Goal: Navigation & Orientation: Find specific page/section

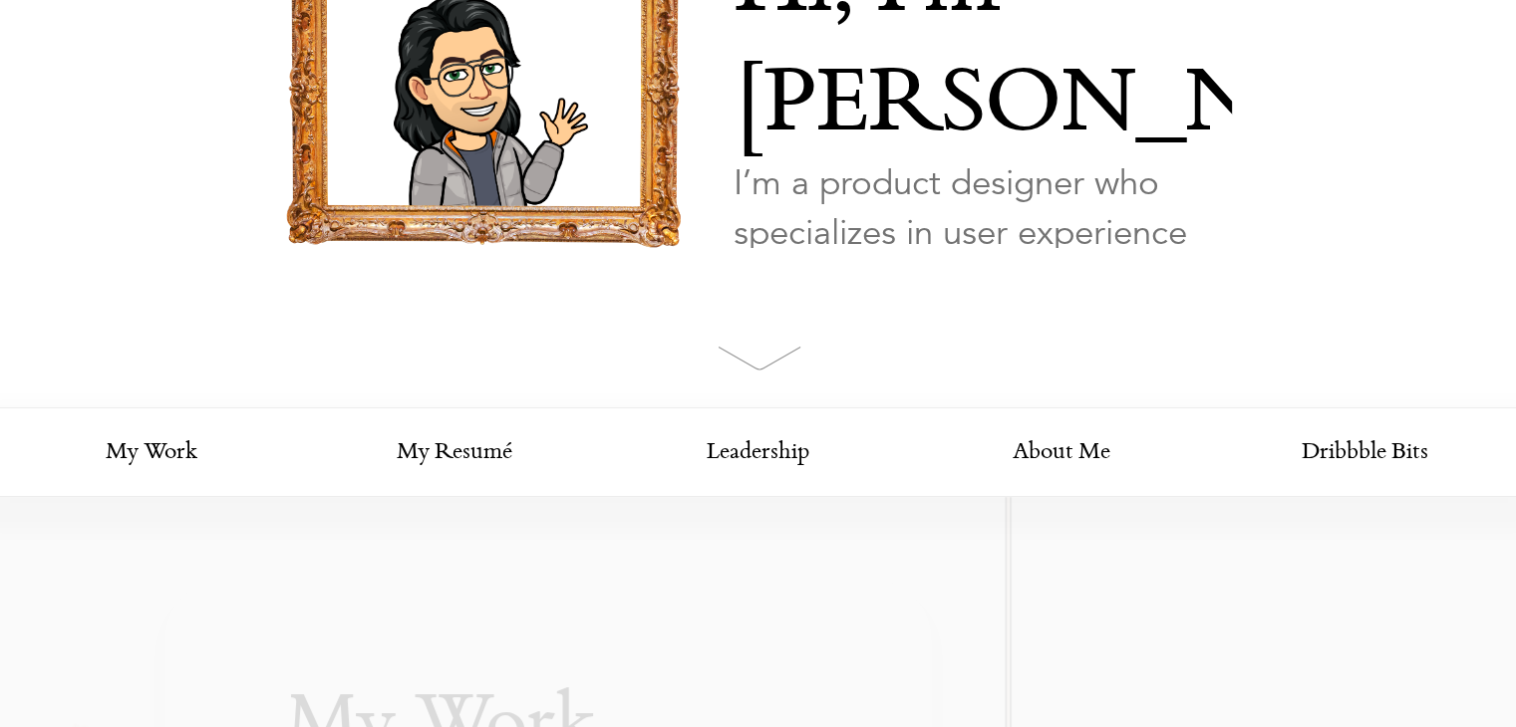
scroll to position [498, 0]
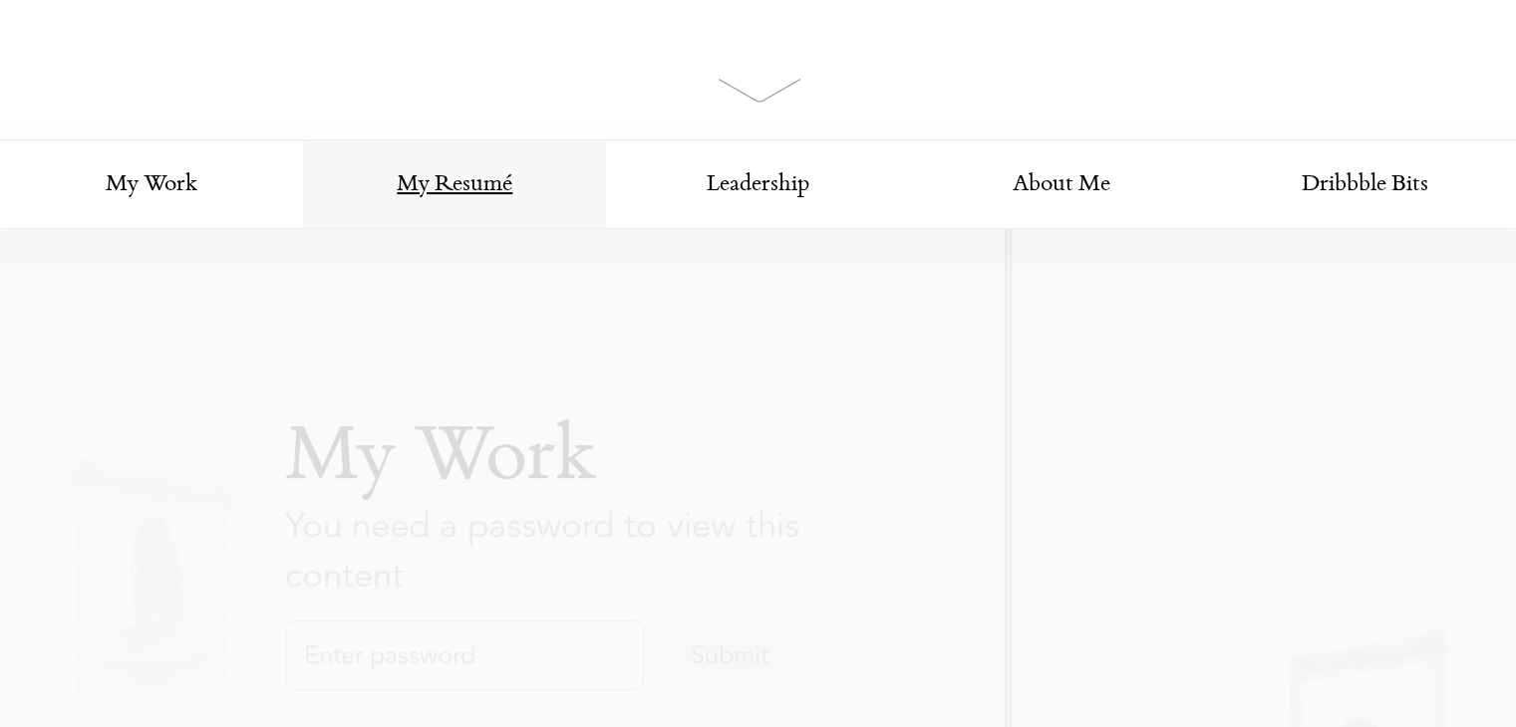
click at [483, 194] on link "My Resumé" at bounding box center [454, 185] width 303 height 90
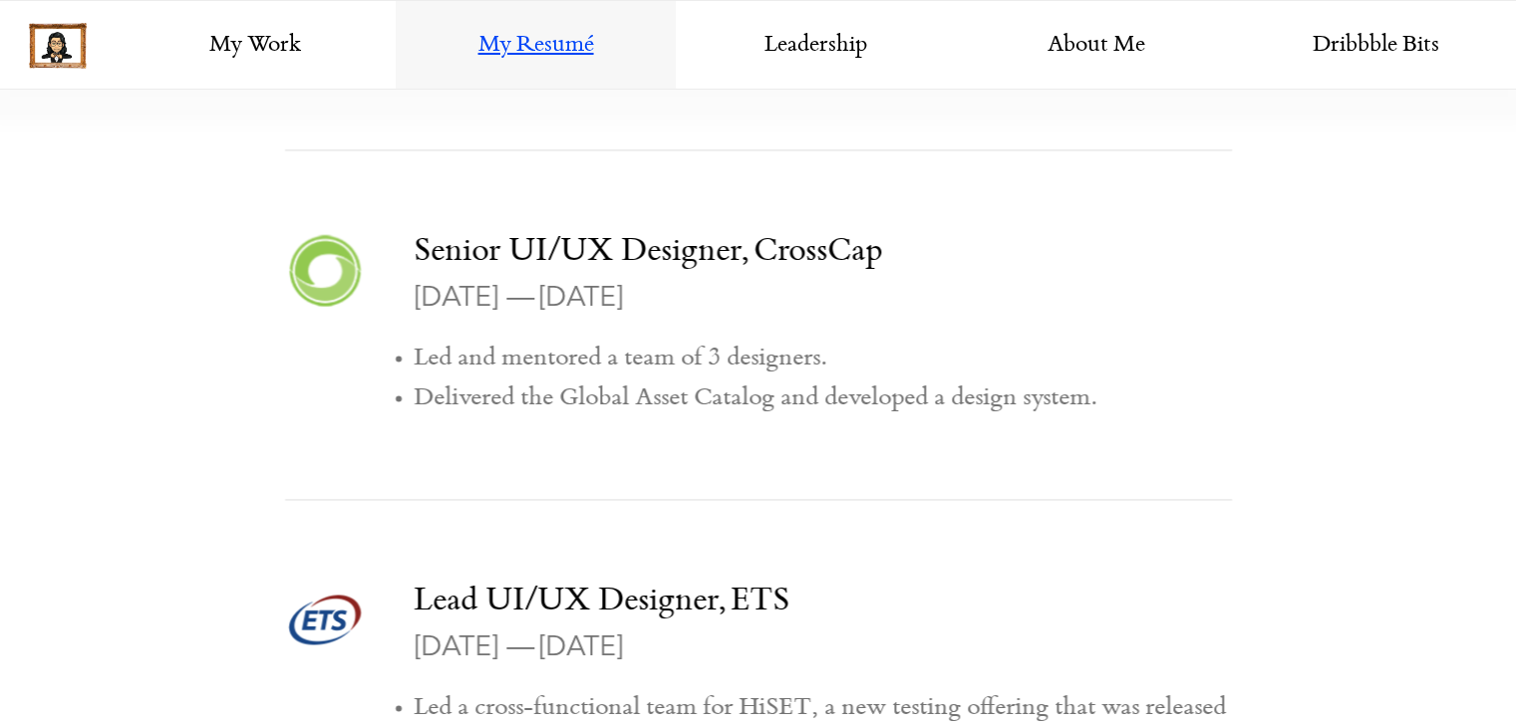
scroll to position [2933, 0]
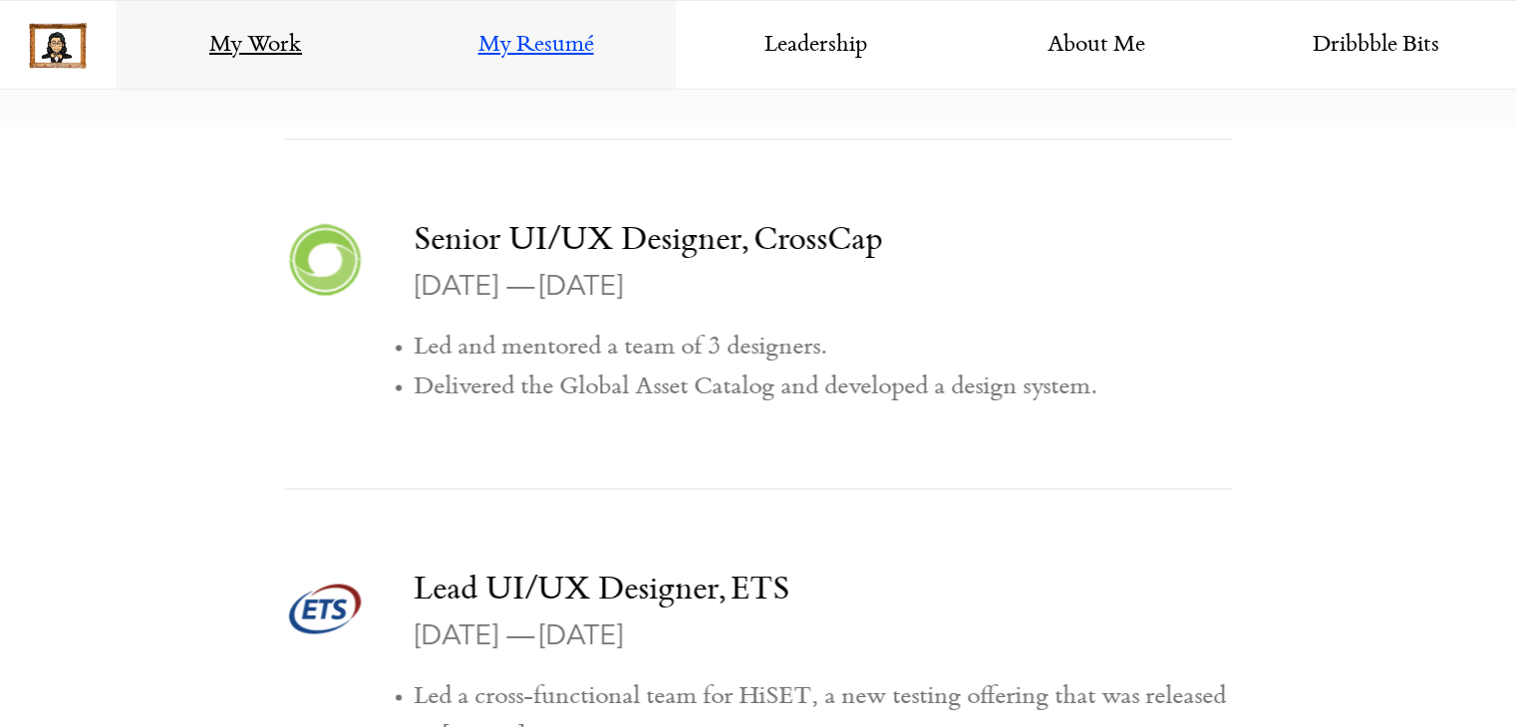
click at [244, 33] on link "My Work" at bounding box center [256, 46] width 280 height 90
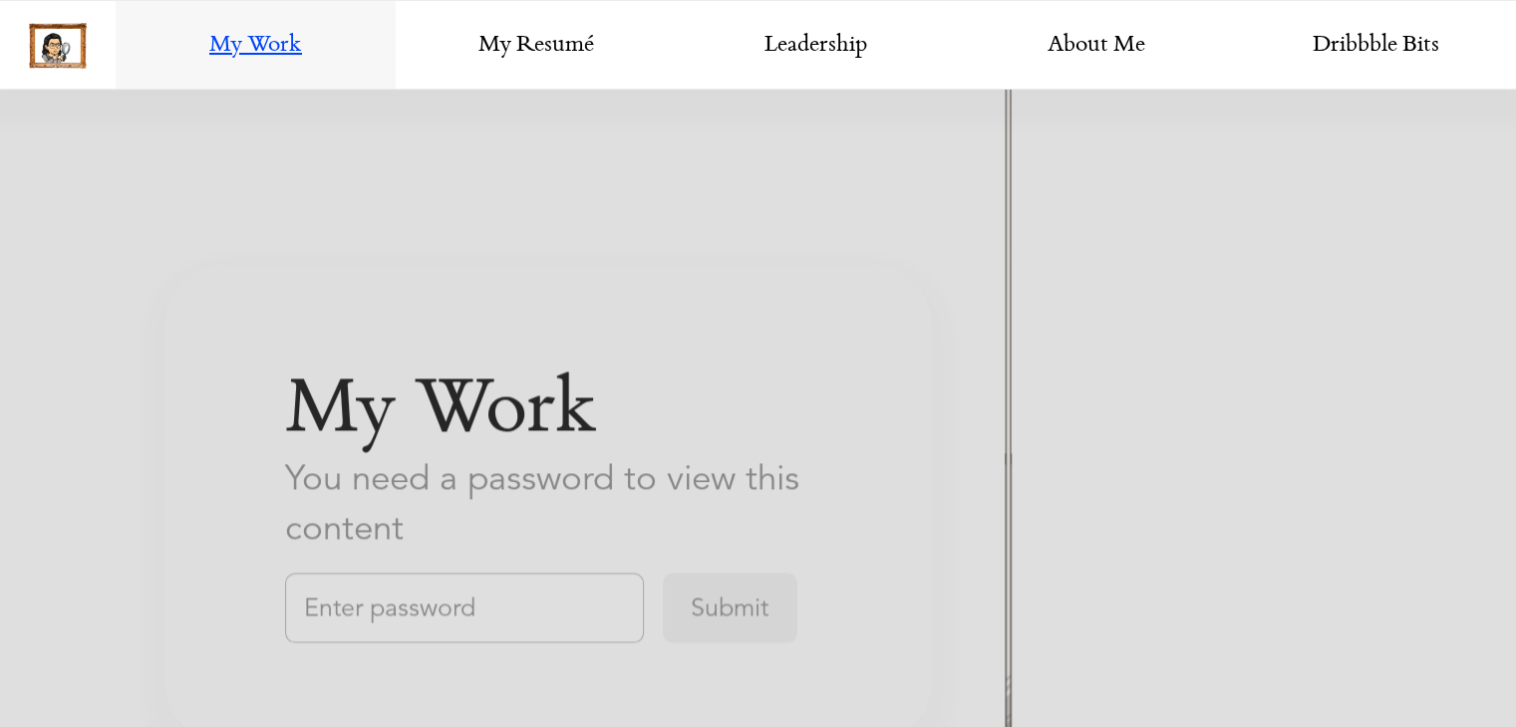
scroll to position [3133, 0]
click at [1097, 43] on link "About Me" at bounding box center [1096, 46] width 280 height 90
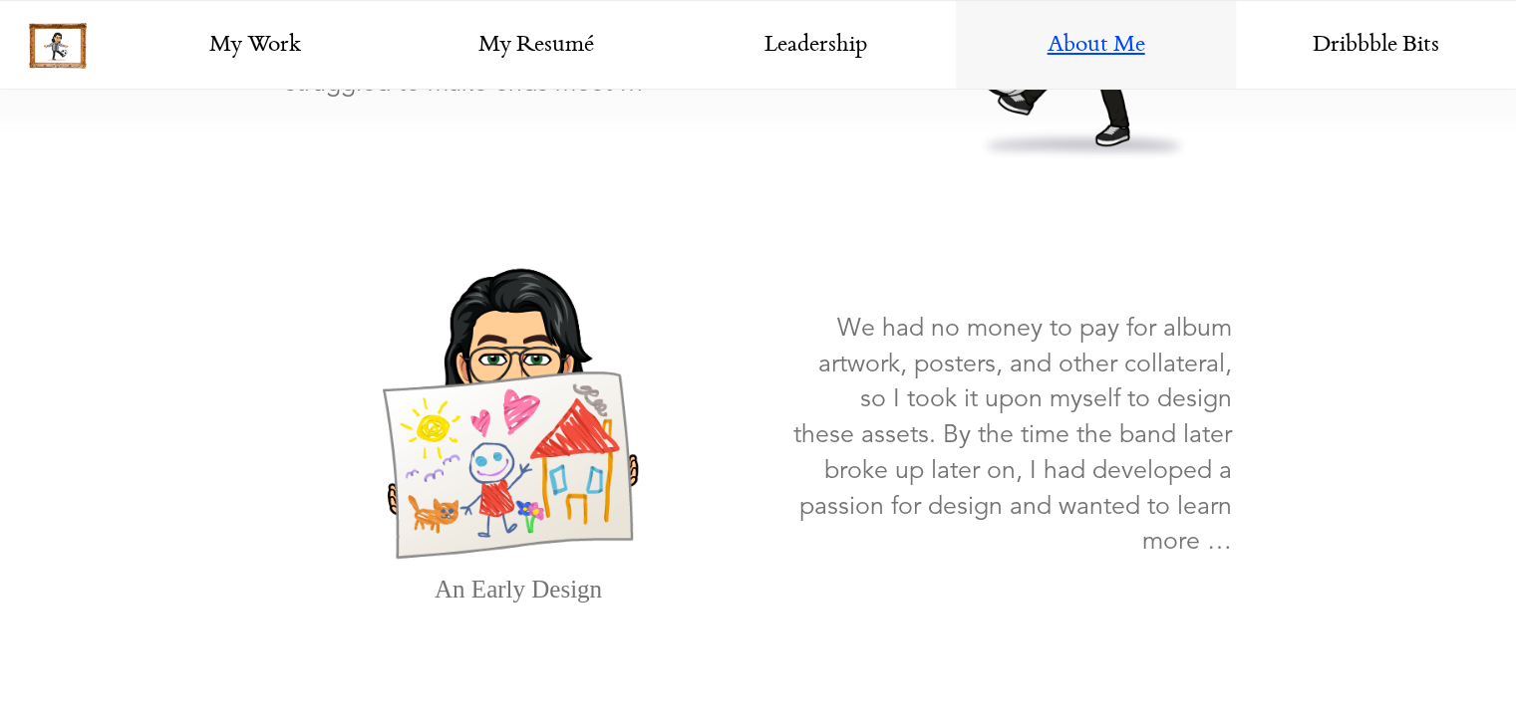
scroll to position [1236, 0]
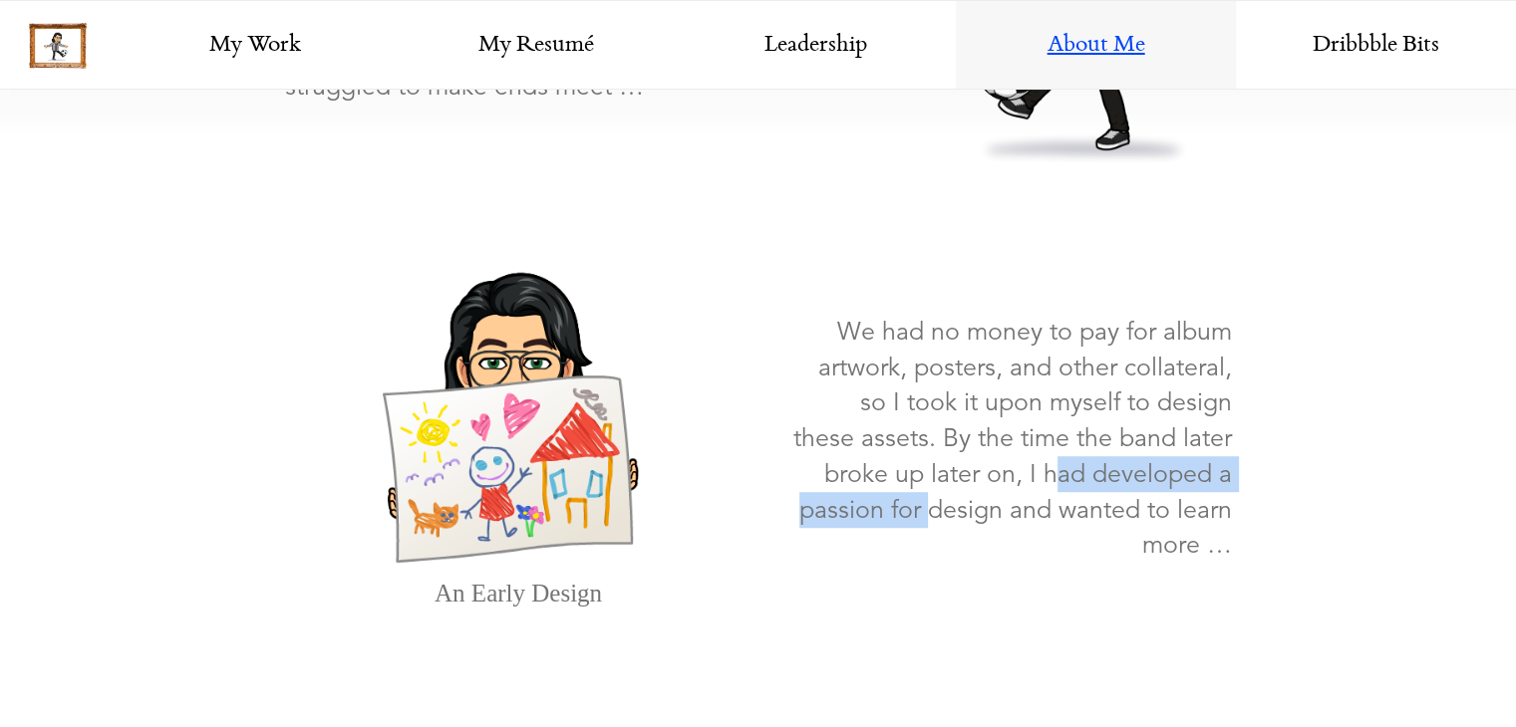
drag, startPoint x: 940, startPoint y: 466, endPoint x: 1257, endPoint y: 477, distance: 318.0
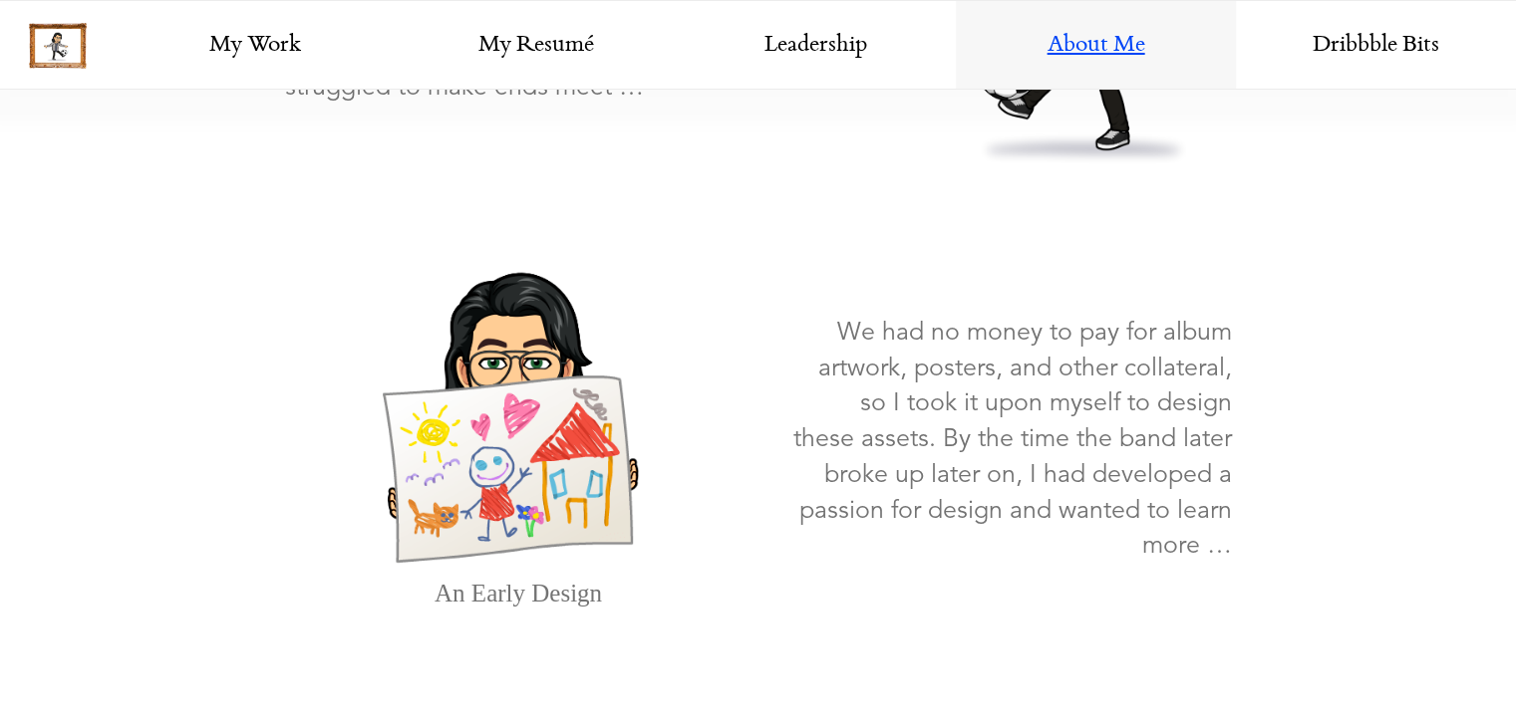
click at [1221, 492] on p "We had no money to pay for album artwork, posters, and other collateral, so I t…" at bounding box center [1012, 438] width 438 height 249
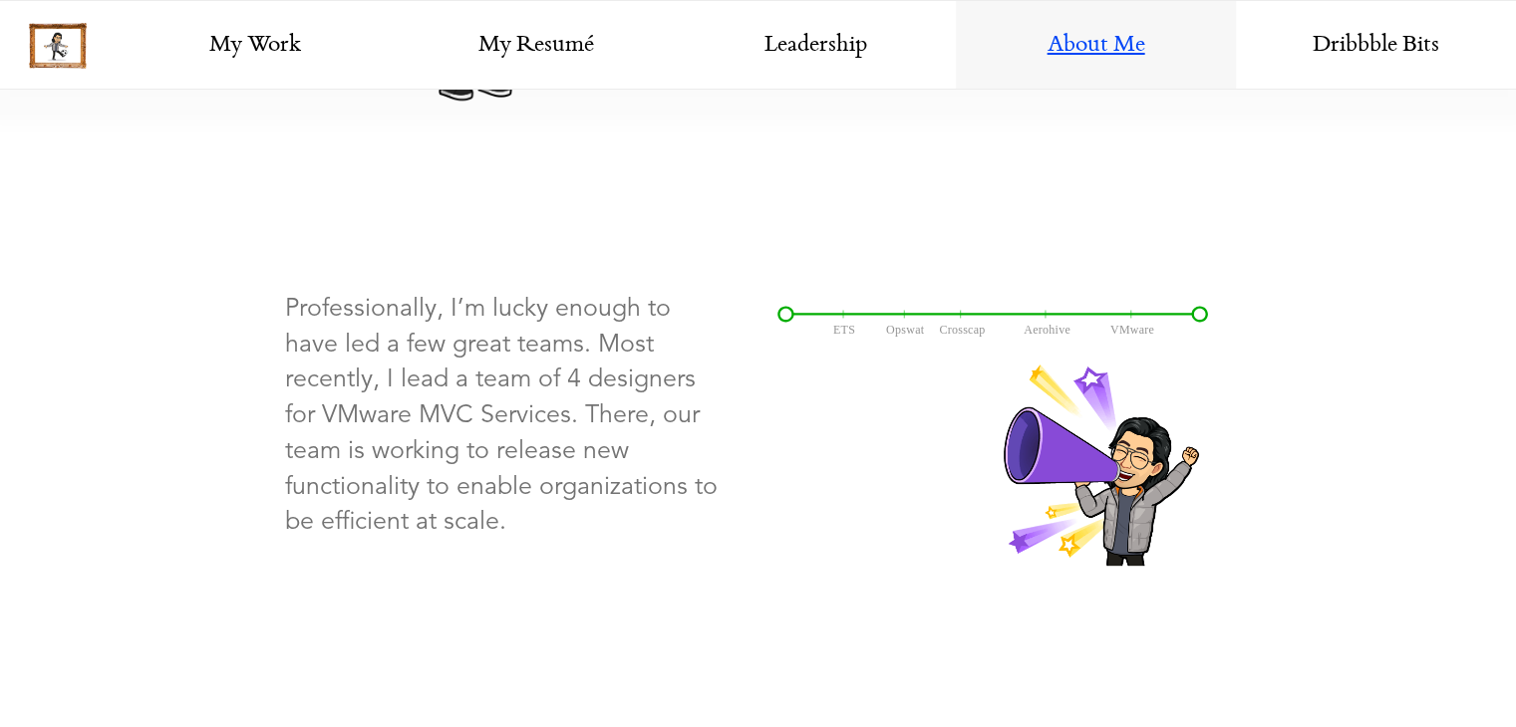
scroll to position [2730, 0]
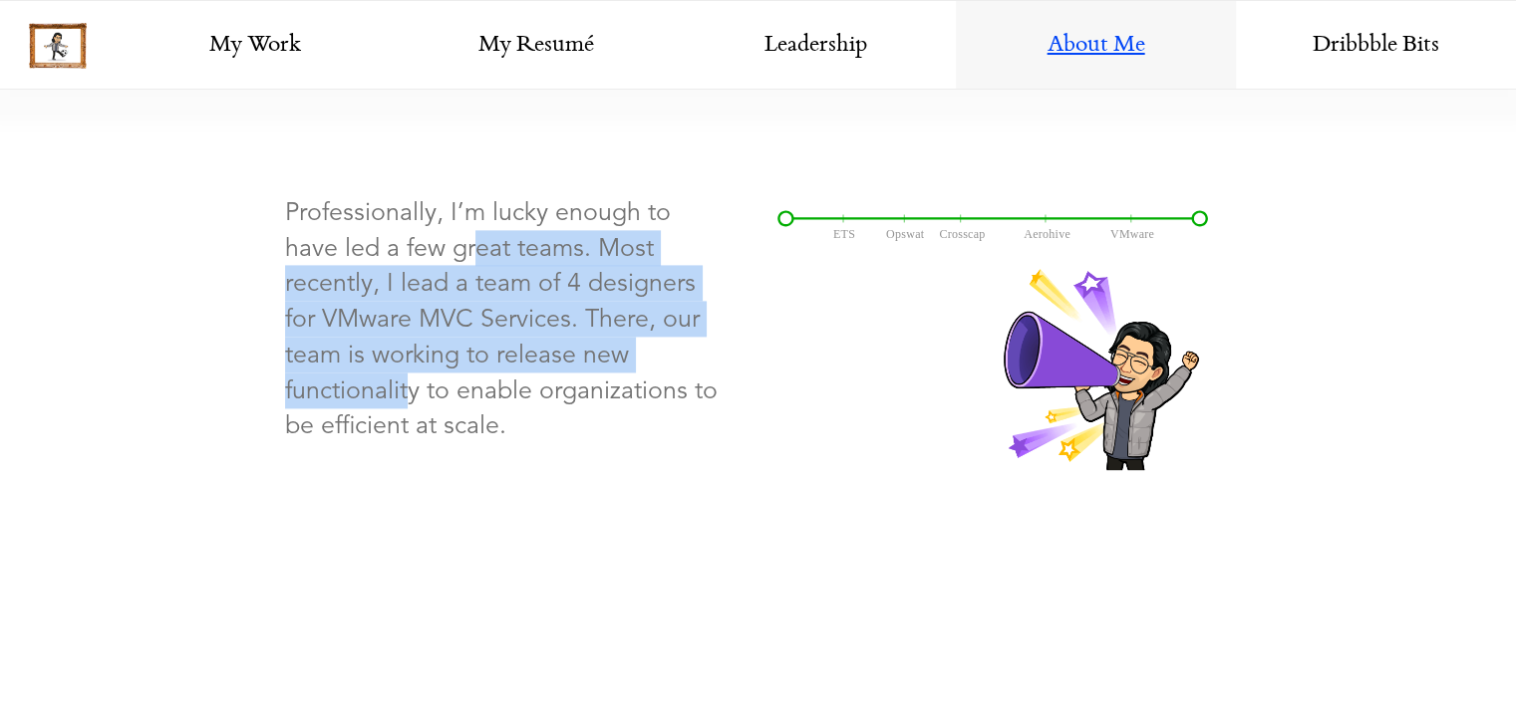
drag, startPoint x: 347, startPoint y: 255, endPoint x: 704, endPoint y: 365, distance: 374.1
click at [702, 361] on p "Professionally, I’m lucky enough to have led a few great teams. Most recently, …" at bounding box center [504, 318] width 438 height 249
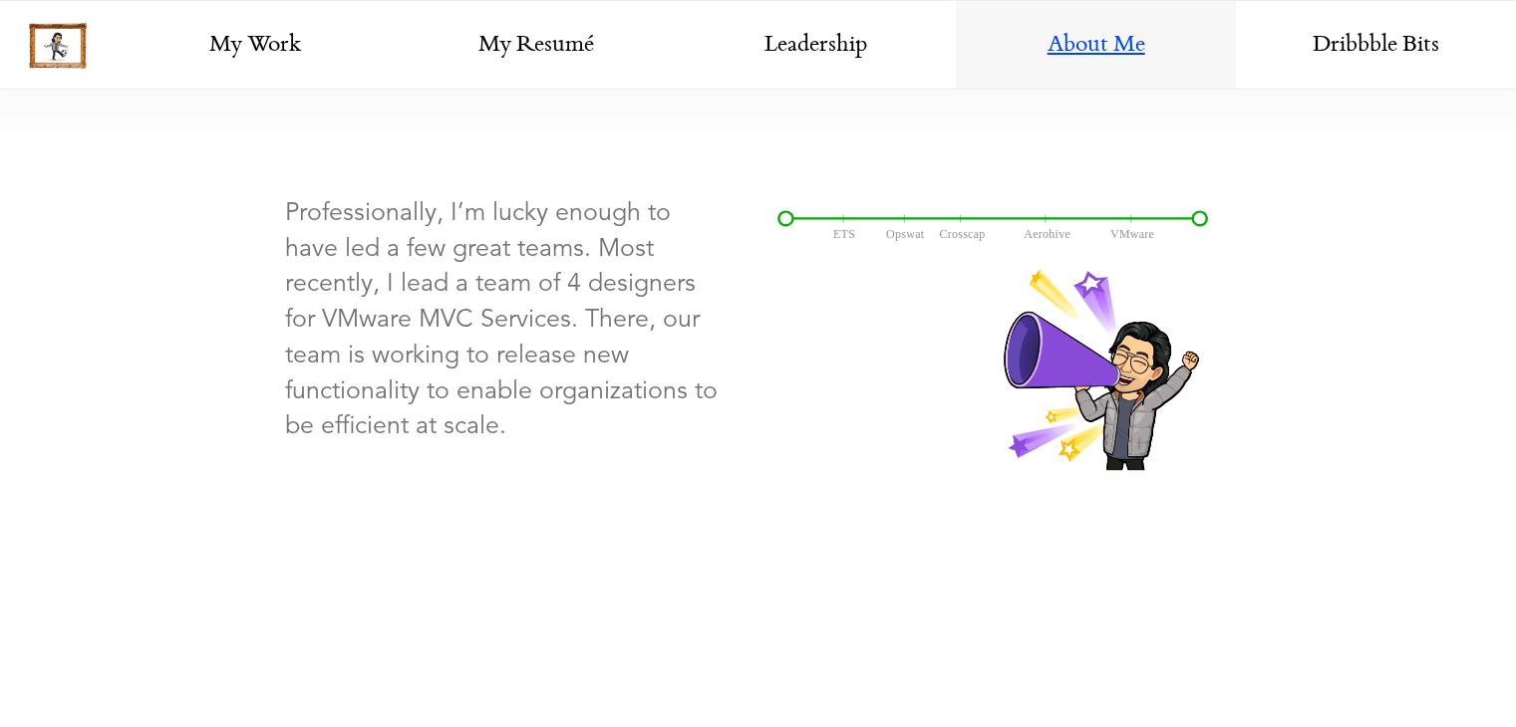
click at [709, 380] on p "Professionally, I’m lucky enough to have led a few great teams. Most recently, …" at bounding box center [504, 318] width 438 height 249
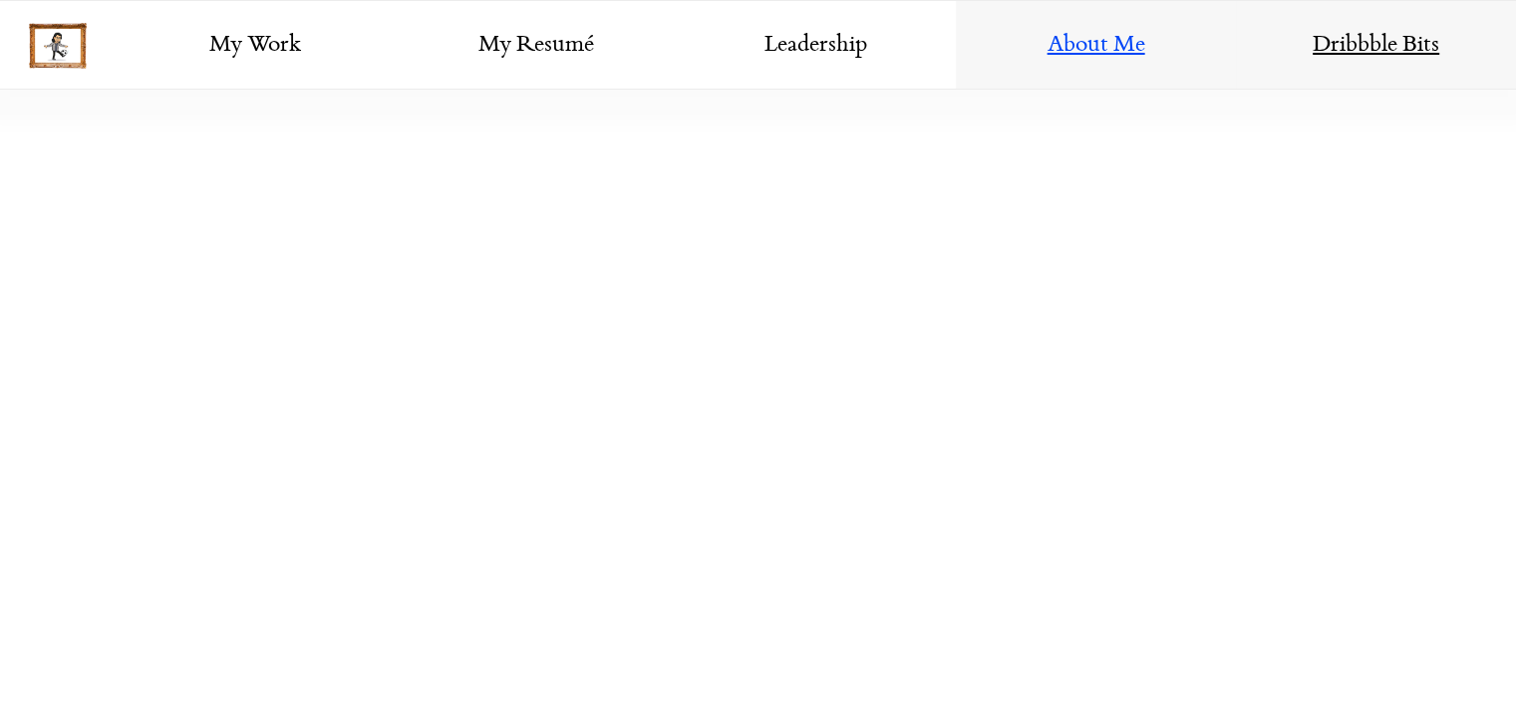
click at [1397, 53] on link "Dribbble Bits" at bounding box center [1376, 46] width 280 height 90
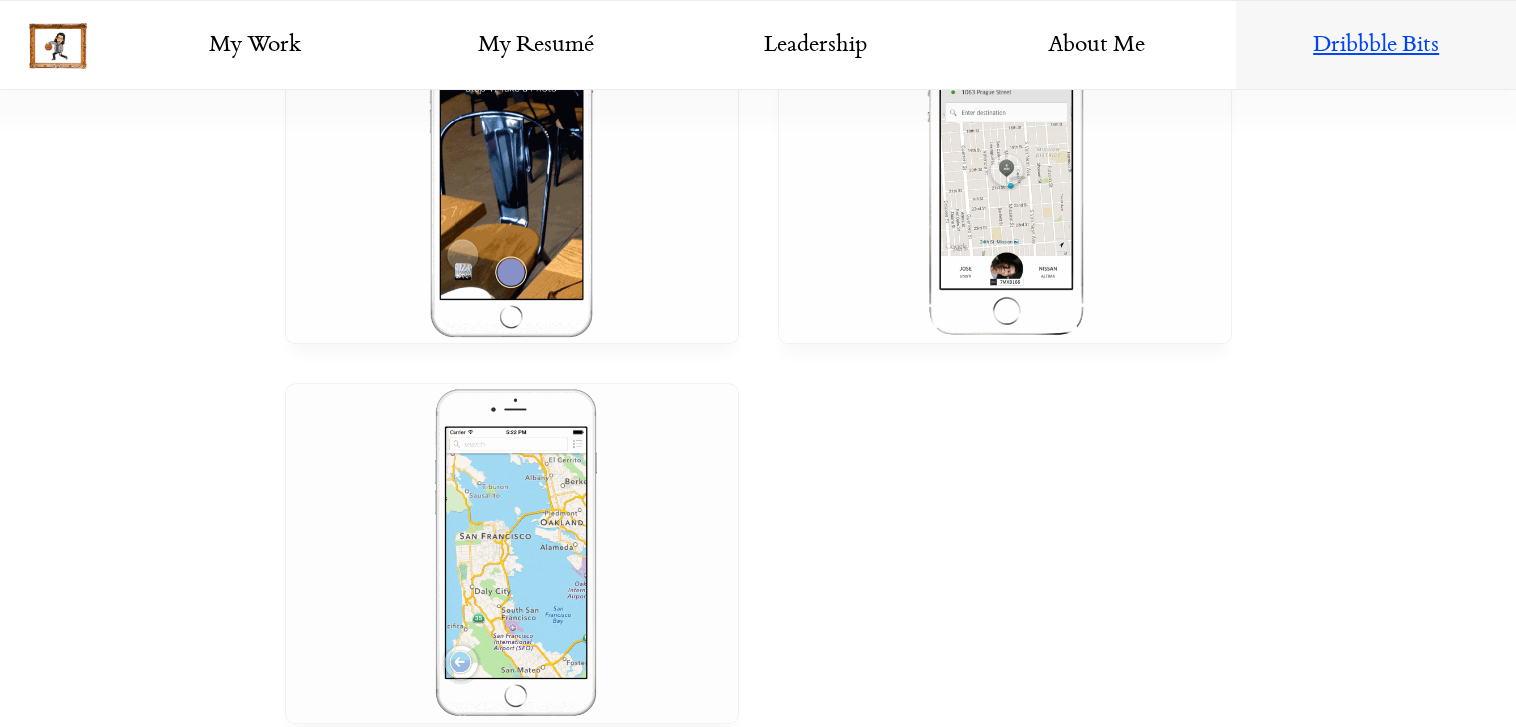
scroll to position [1236, 0]
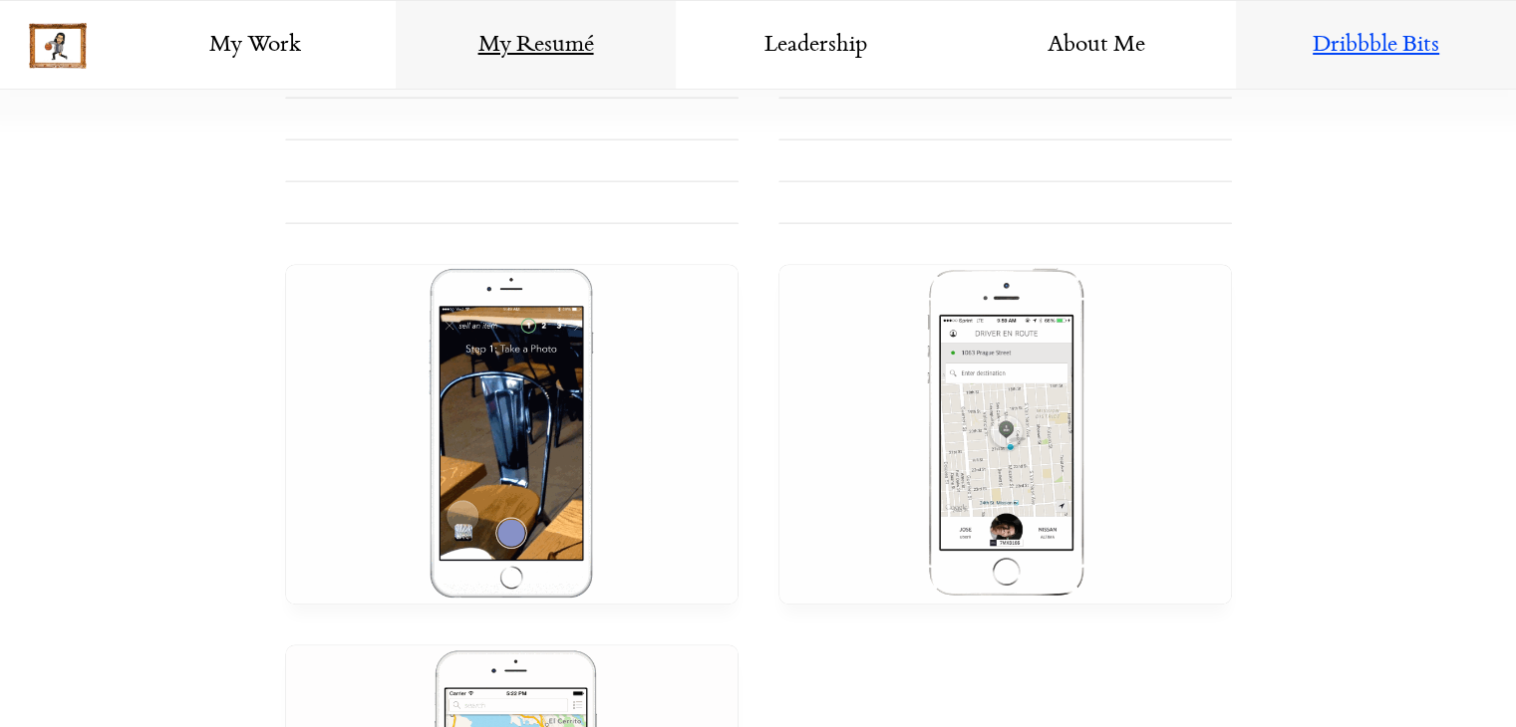
scroll to position [937, 0]
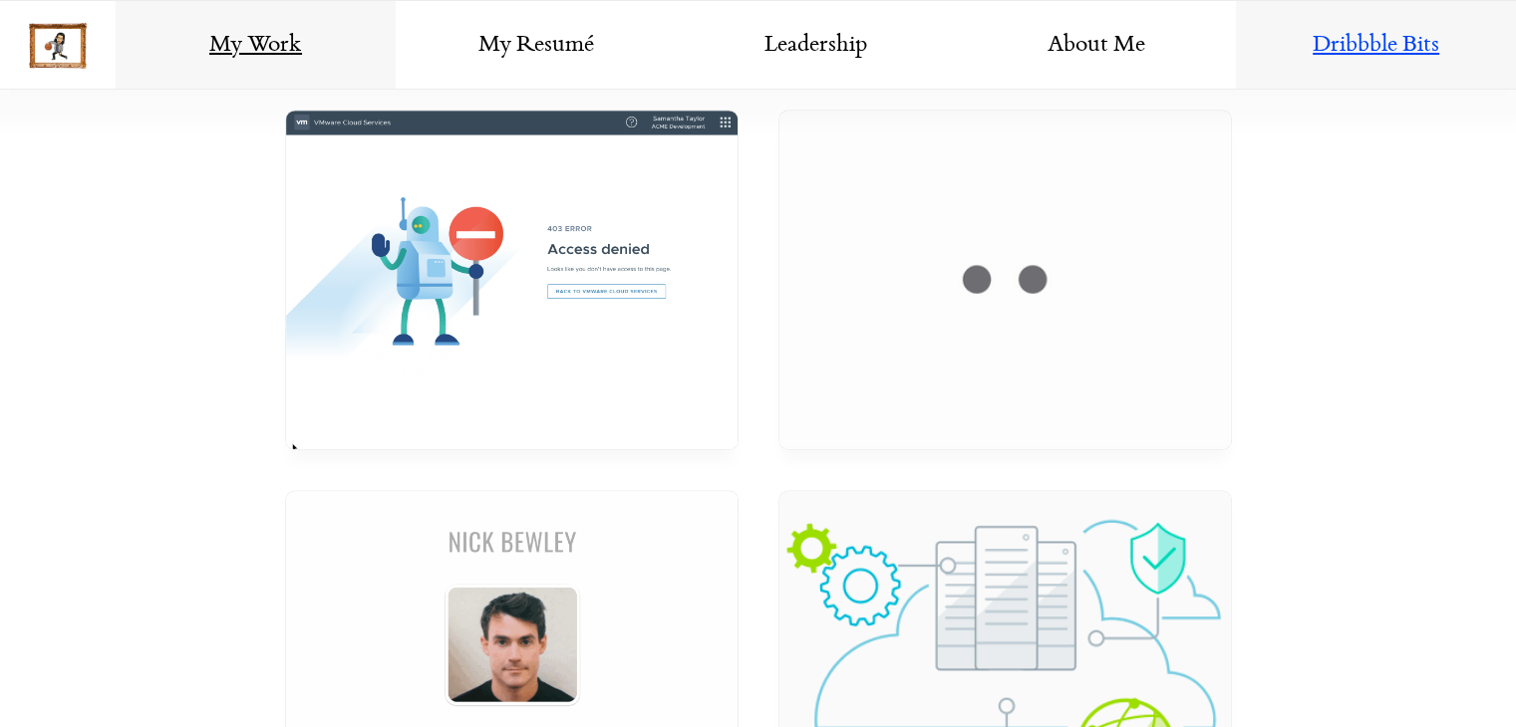
click at [243, 24] on link "My Work" at bounding box center [256, 46] width 280 height 90
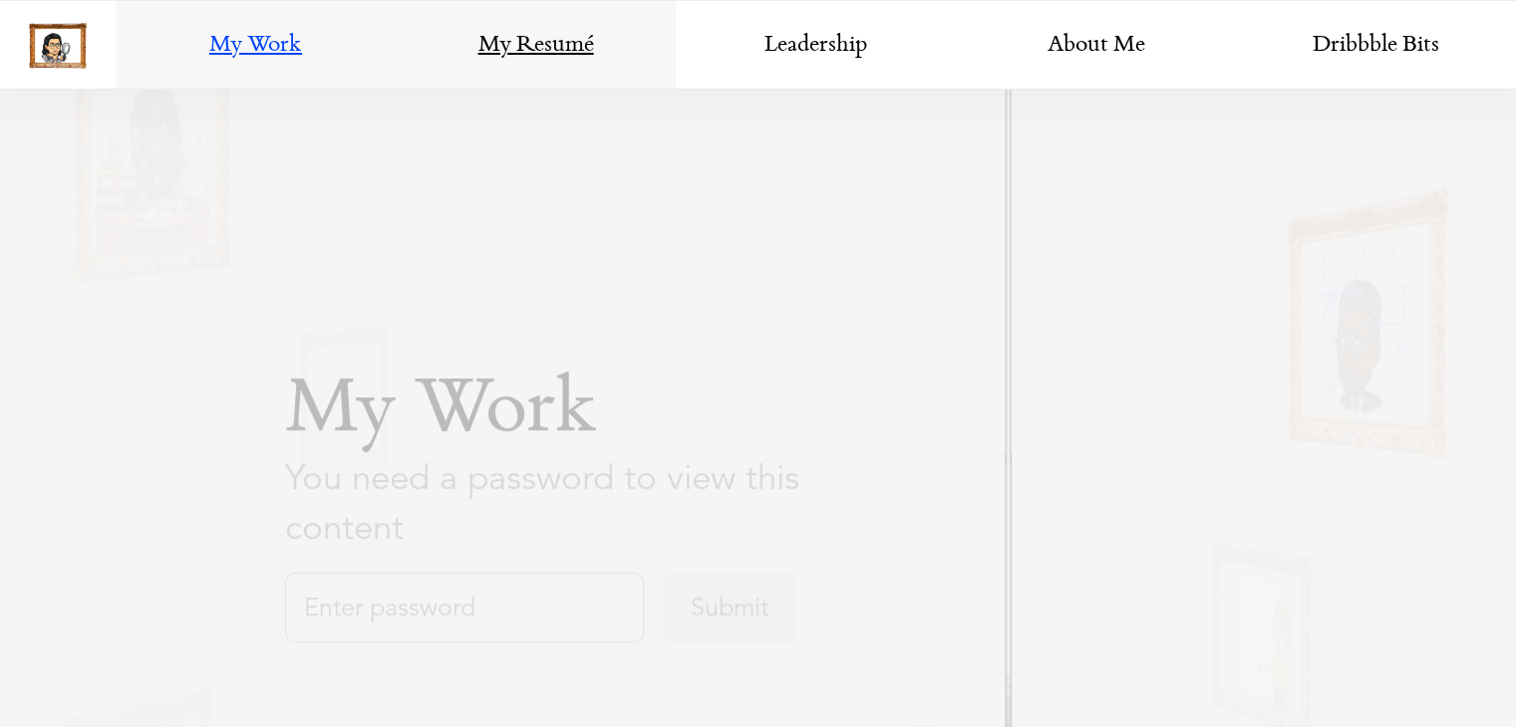
click at [568, 58] on link "My Resumé" at bounding box center [536, 46] width 280 height 90
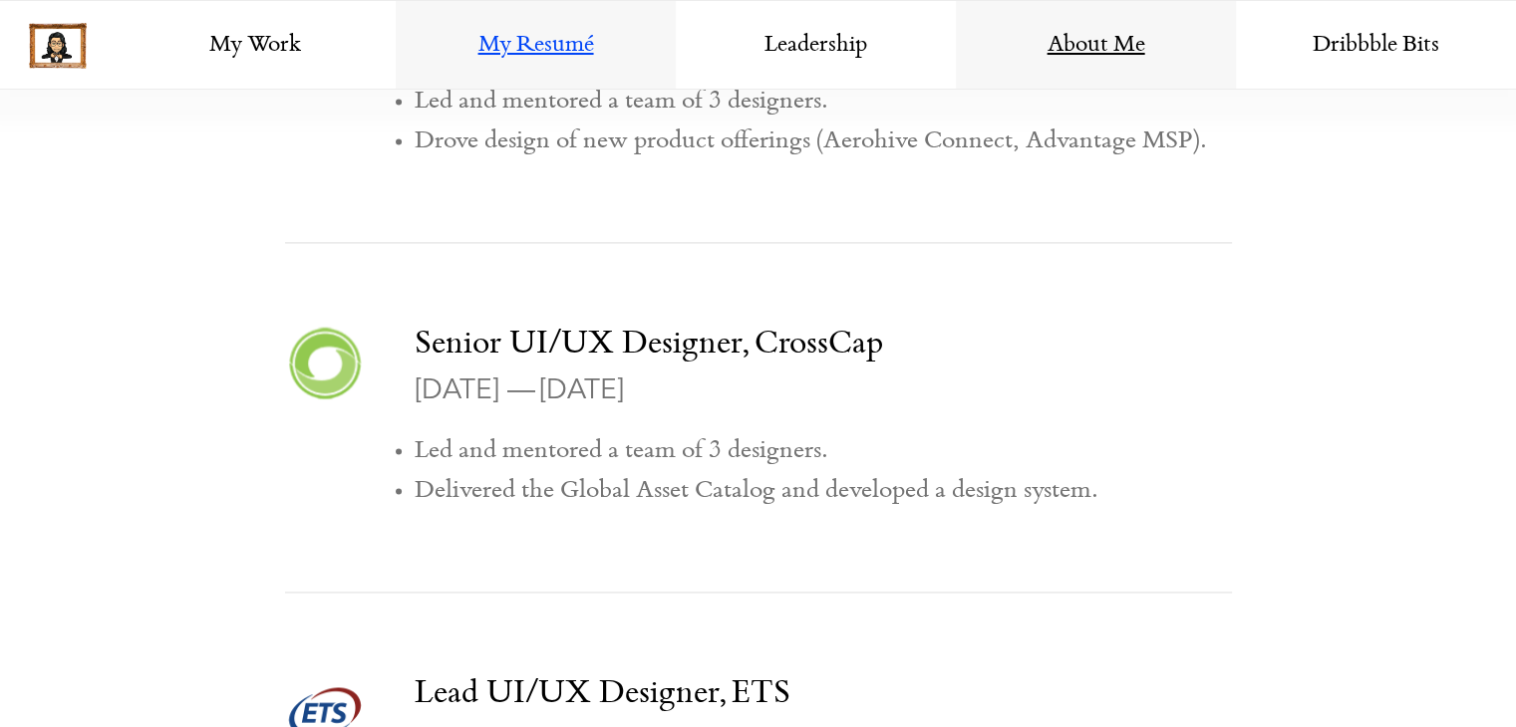
click at [1036, 36] on link "About Me" at bounding box center [1096, 46] width 280 height 90
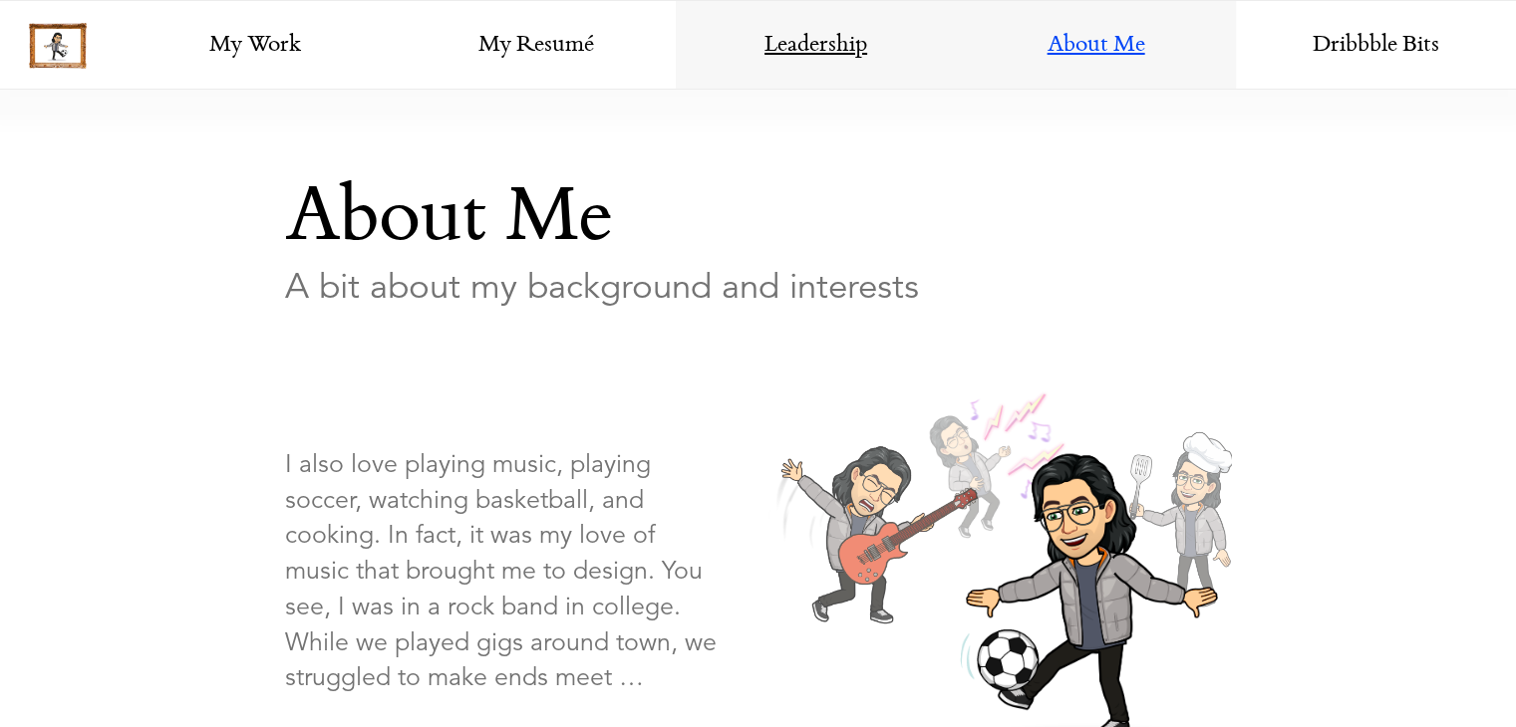
scroll to position [638, 0]
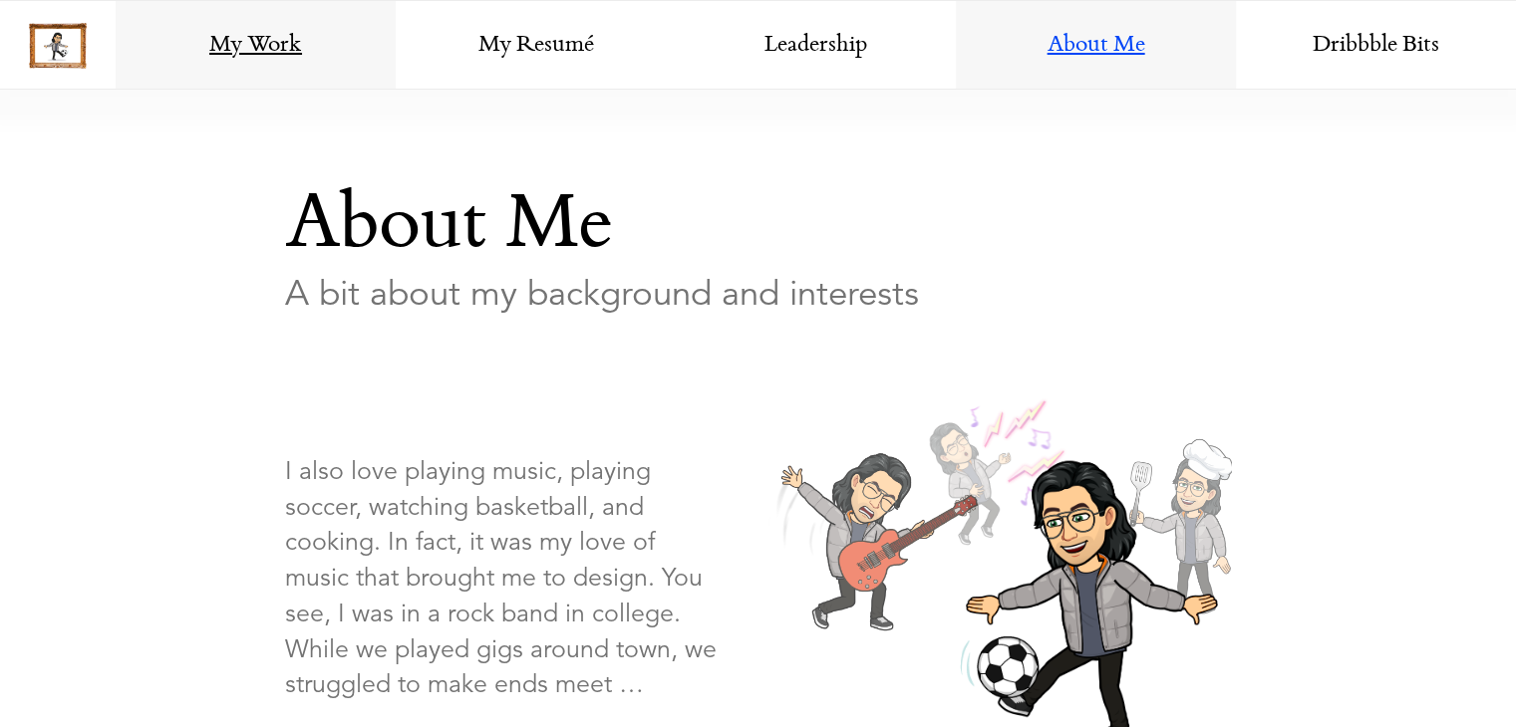
click at [315, 49] on link "My Work" at bounding box center [256, 46] width 280 height 90
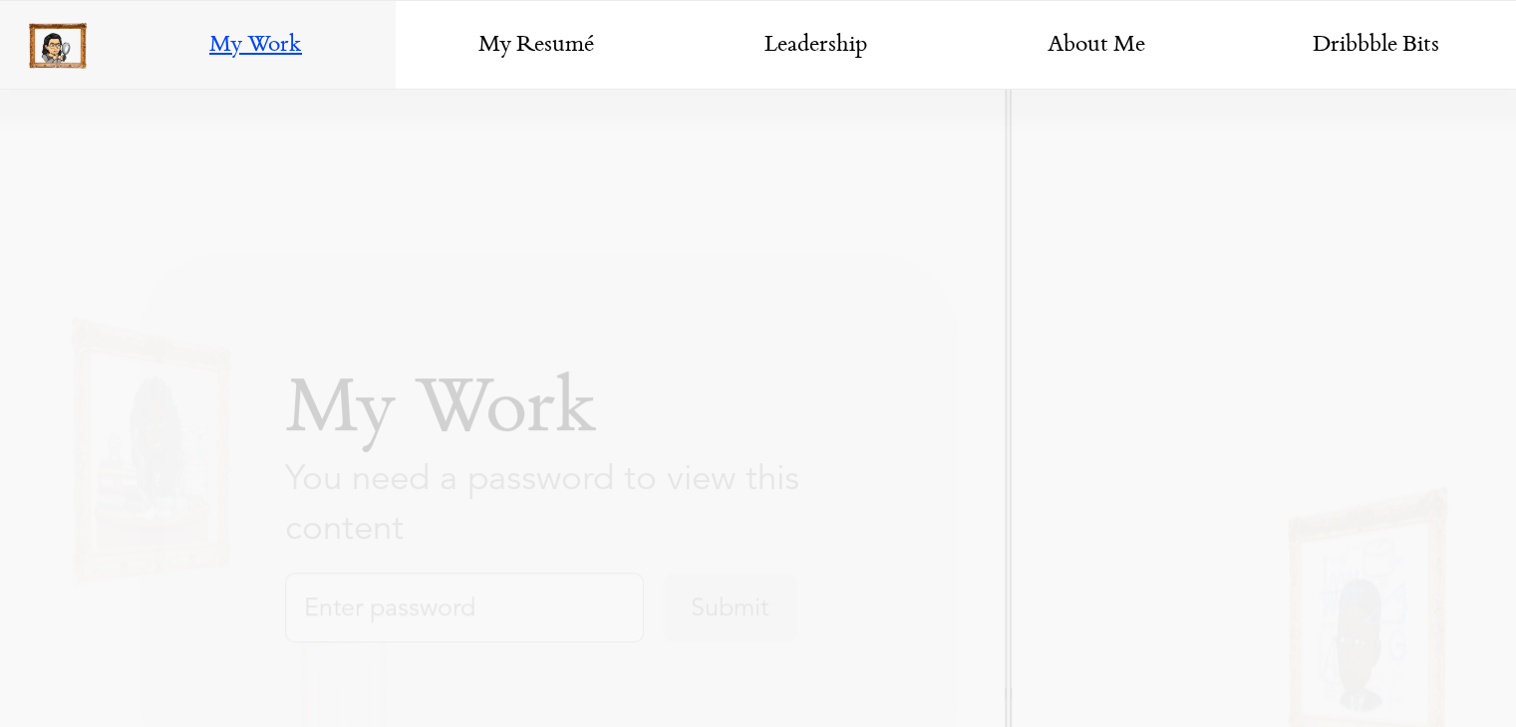
click at [74, 55] on img at bounding box center [58, 46] width 58 height 46
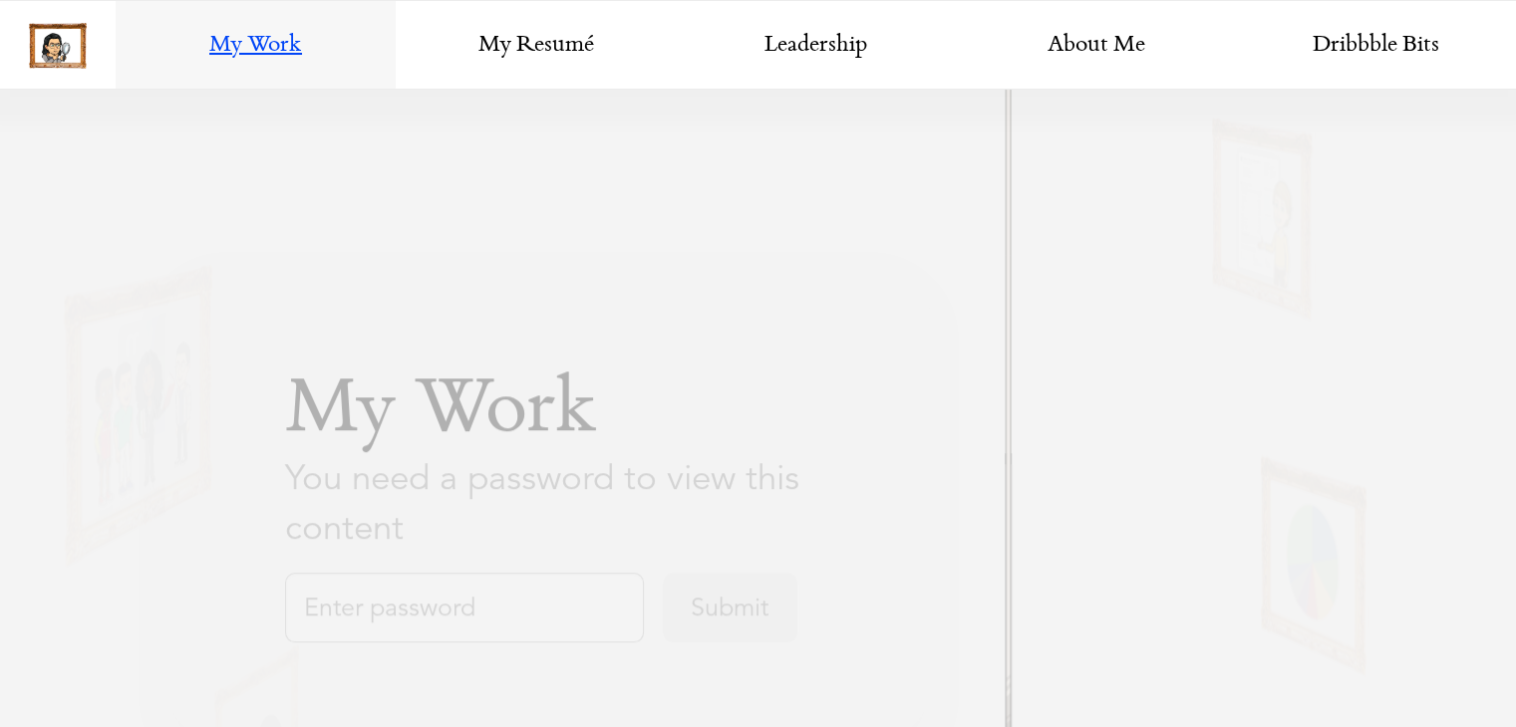
scroll to position [1495, 0]
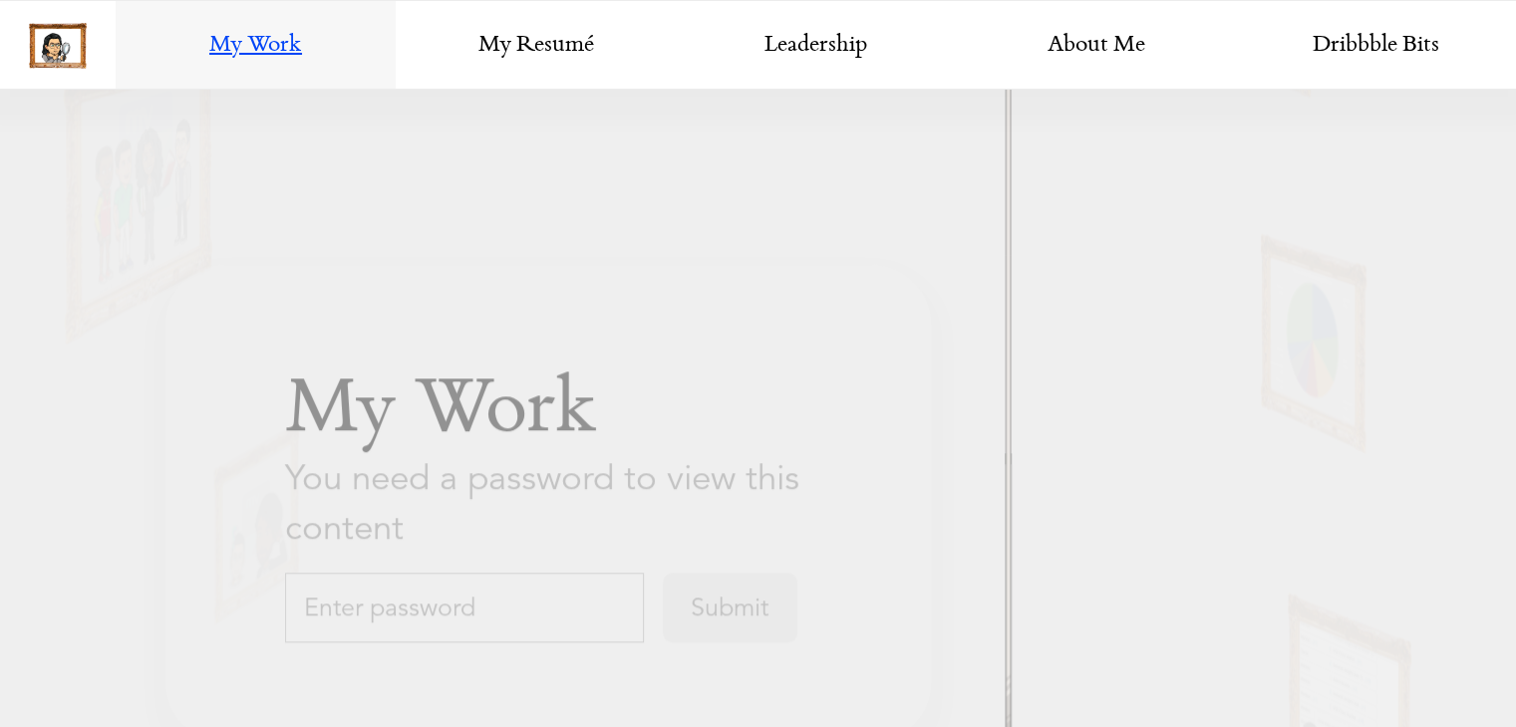
click at [476, 610] on input "text" at bounding box center [464, 608] width 359 height 70
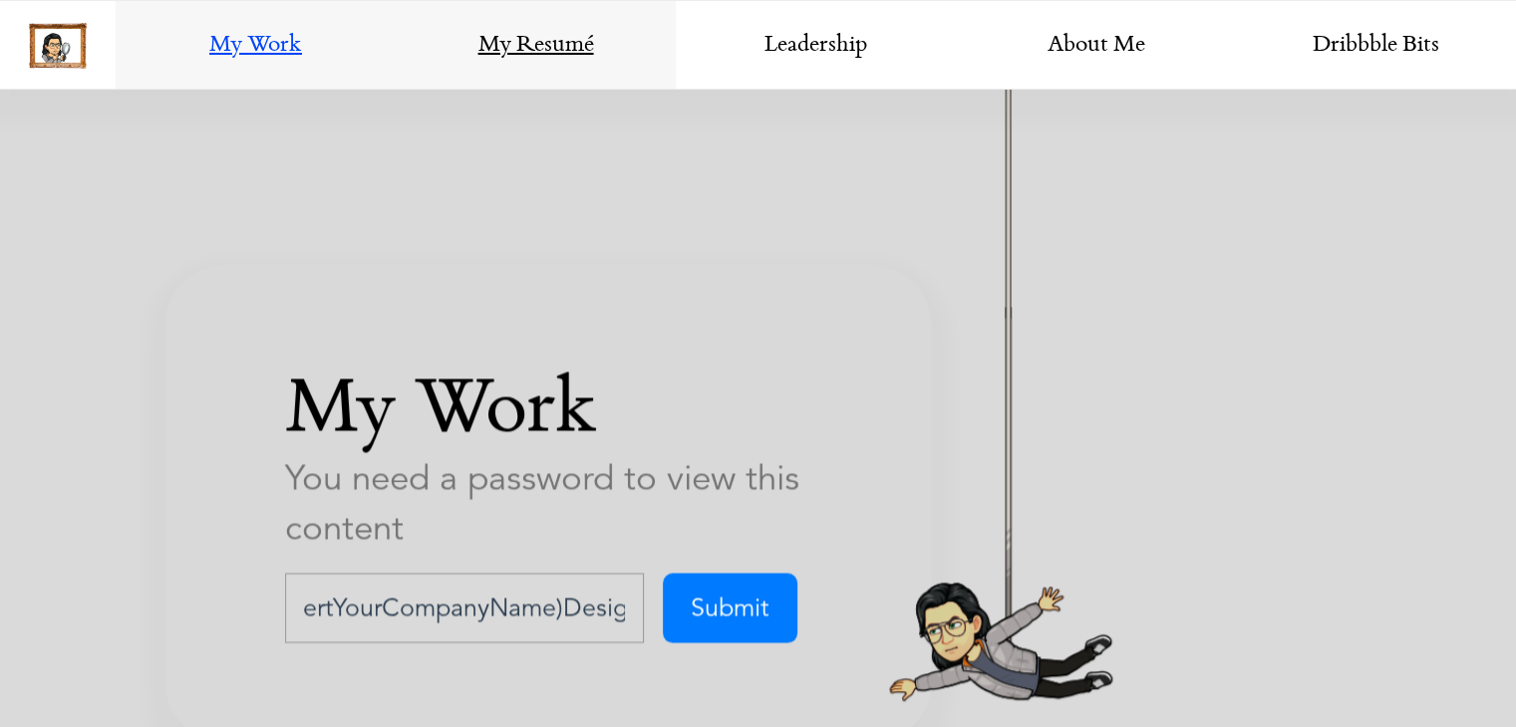
scroll to position [0, 54]
type input "(InsertYourCompanyName)Design"
click at [663, 573] on input "Submit" at bounding box center [730, 608] width 135 height 70
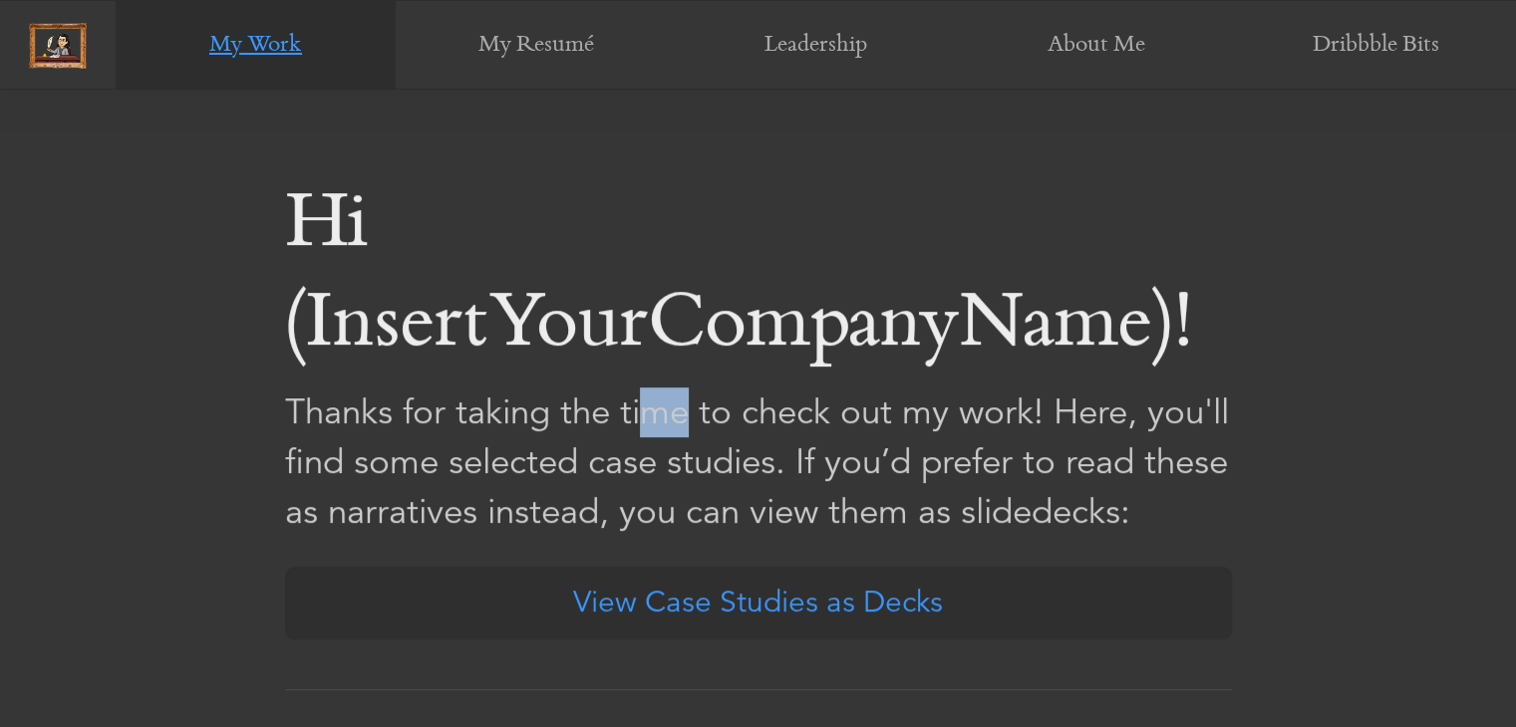
scroll to position [0, 0]
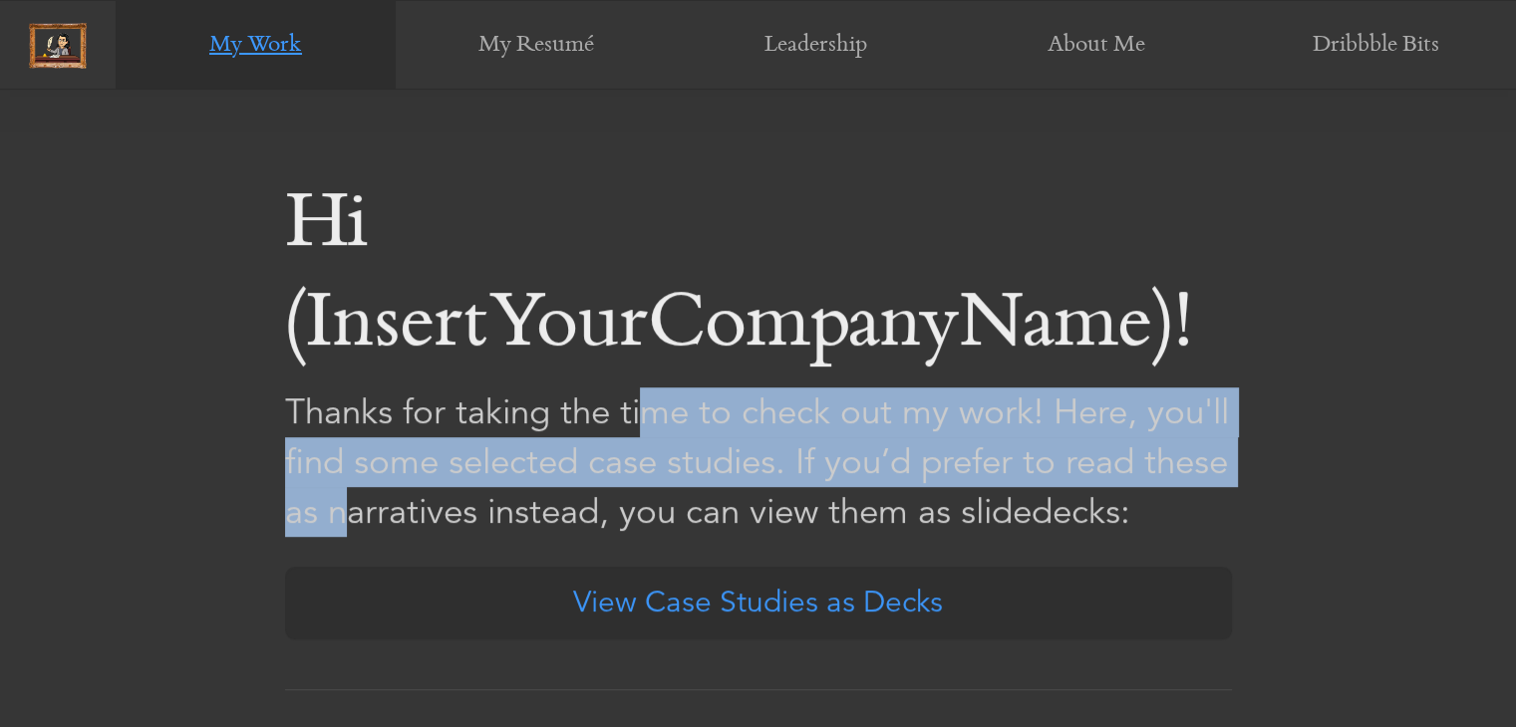
drag, startPoint x: 348, startPoint y: 400, endPoint x: 1012, endPoint y: 451, distance: 666.6
click at [1008, 451] on p "Thanks for taking the time to check out my work! Here, you'll find some selecte…" at bounding box center [758, 462] width 947 height 149
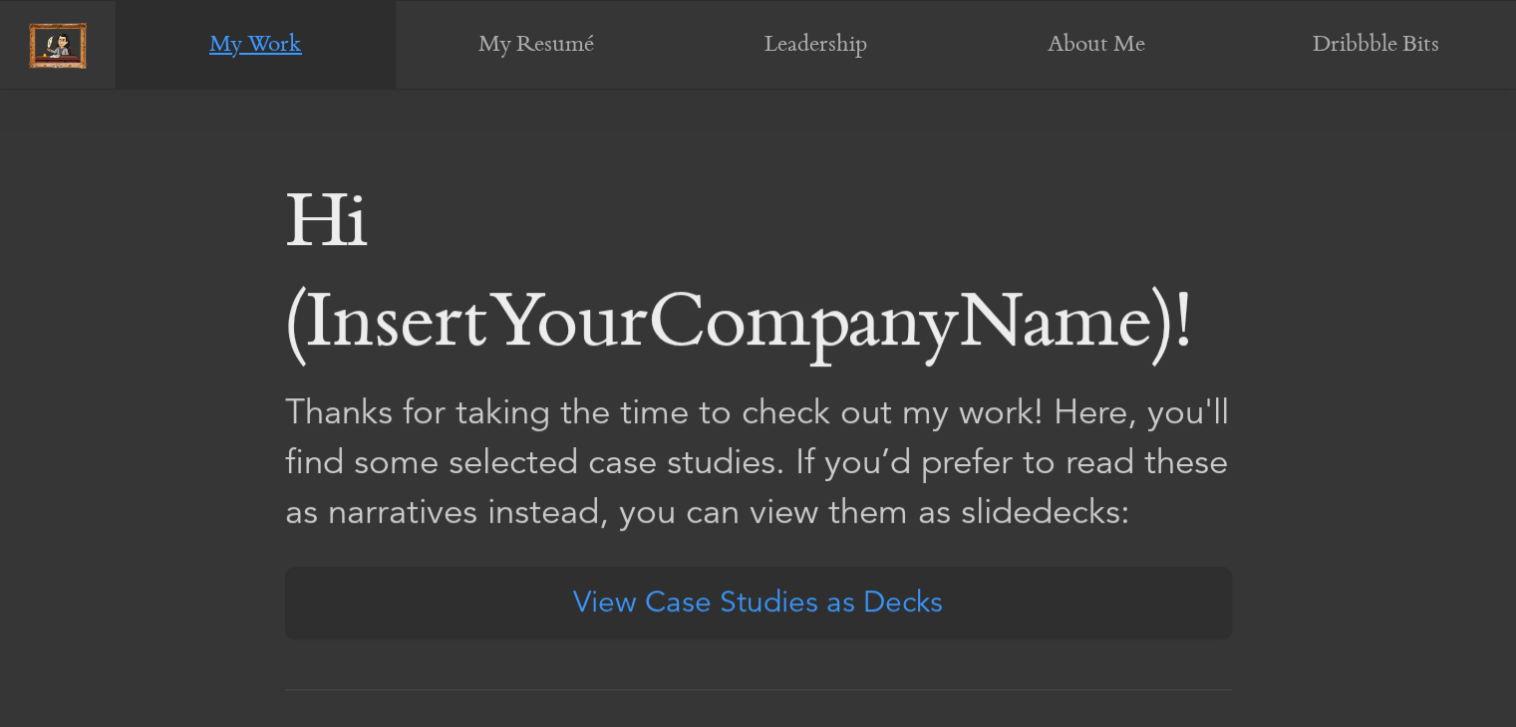
click at [1018, 454] on p "Thanks for taking the time to check out my work! Here, you'll find some selecte…" at bounding box center [758, 462] width 947 height 149
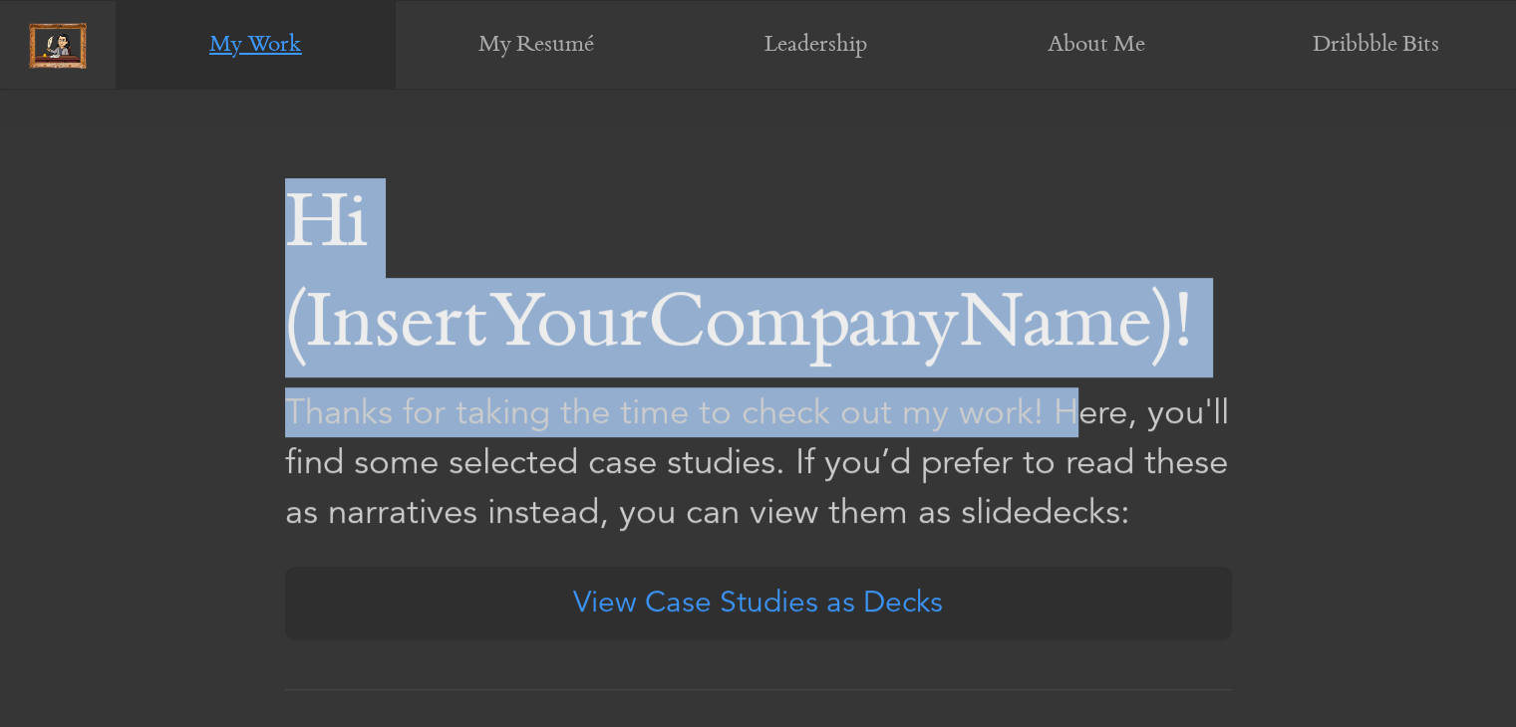
drag, startPoint x: 1145, startPoint y: 400, endPoint x: 1287, endPoint y: 404, distance: 142.5
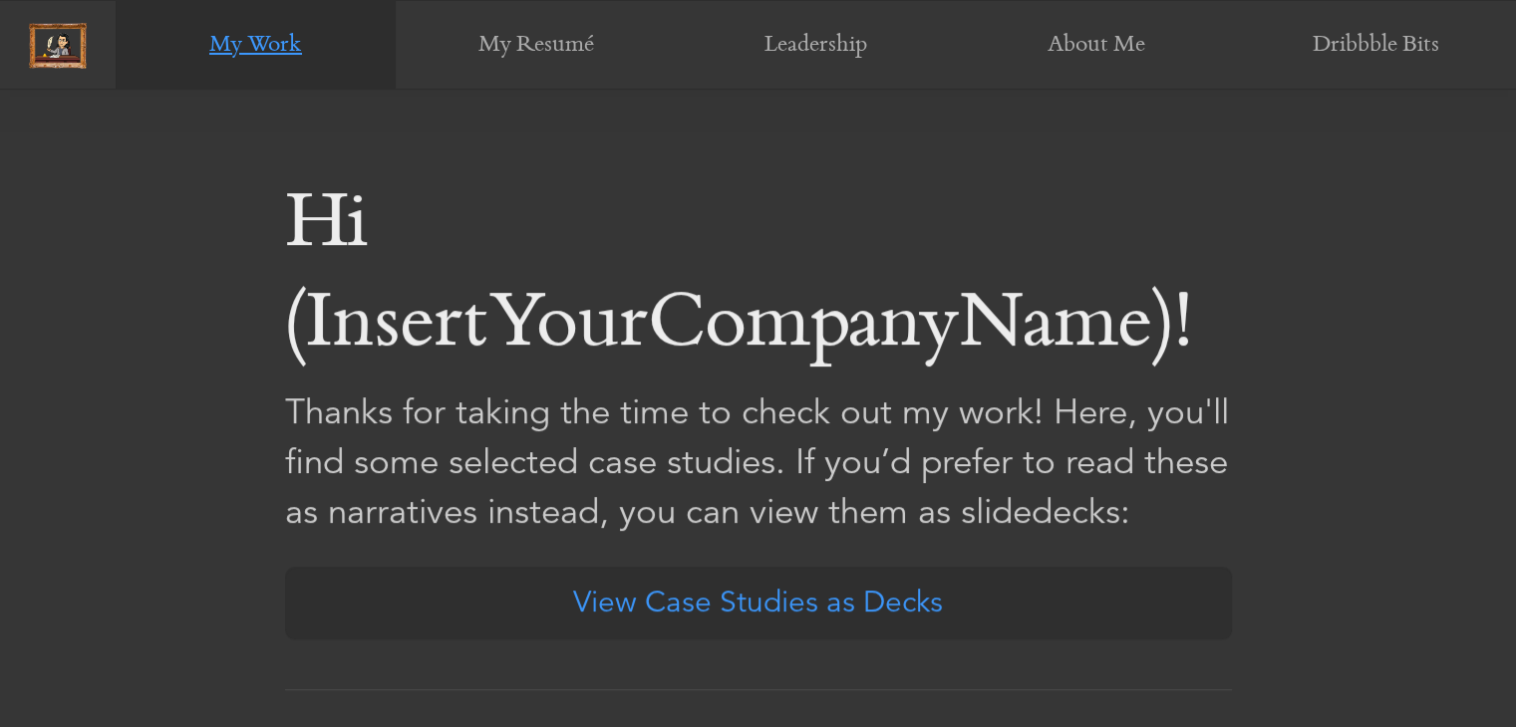
click at [1229, 440] on p "Thanks for taking the time to check out my work! Here, you'll find some selecte…" at bounding box center [758, 462] width 947 height 149
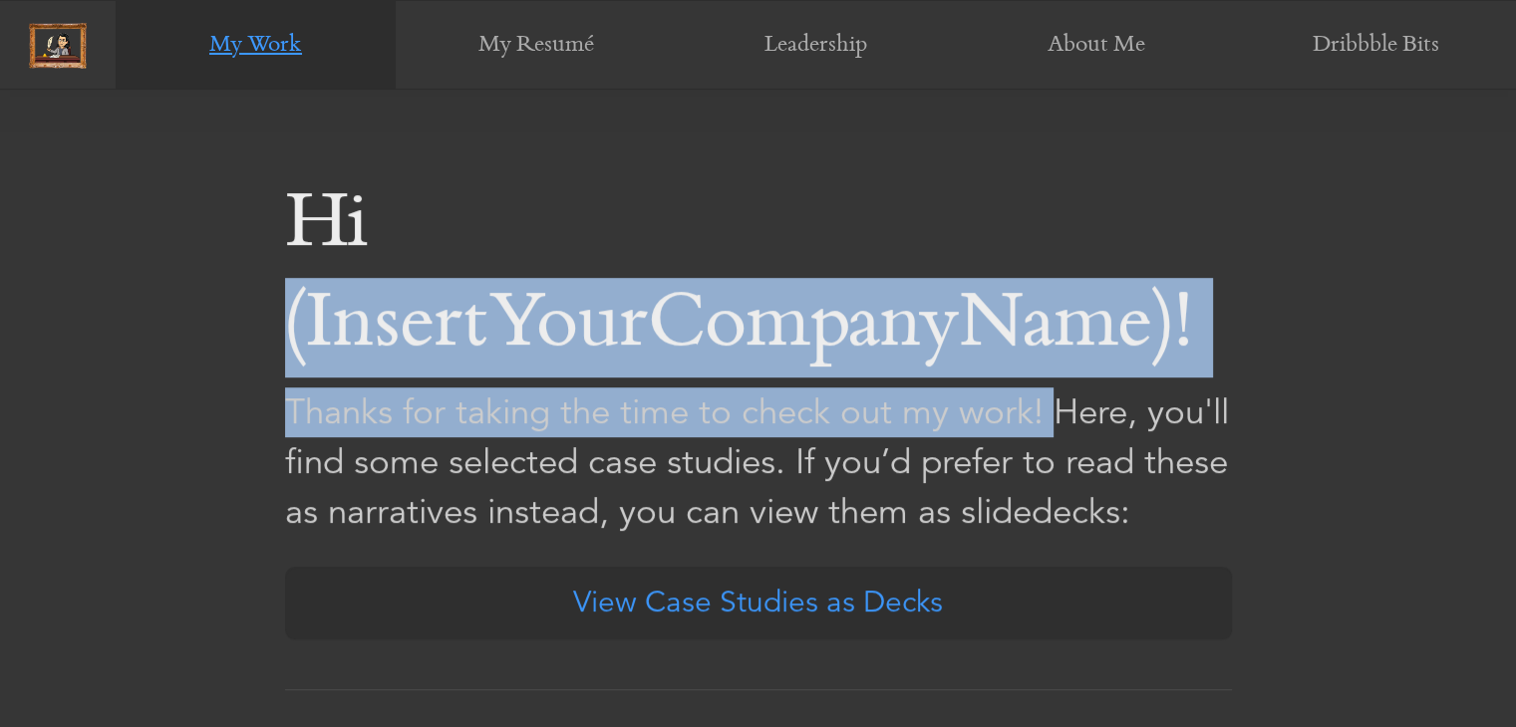
drag, startPoint x: 355, startPoint y: 312, endPoint x: 858, endPoint y: 397, distance: 510.3
click at [854, 392] on div "Hi (InsertYourCompanyName)! Thanks for taking the time to check out my work! He…" at bounding box center [758, 434] width 947 height 512
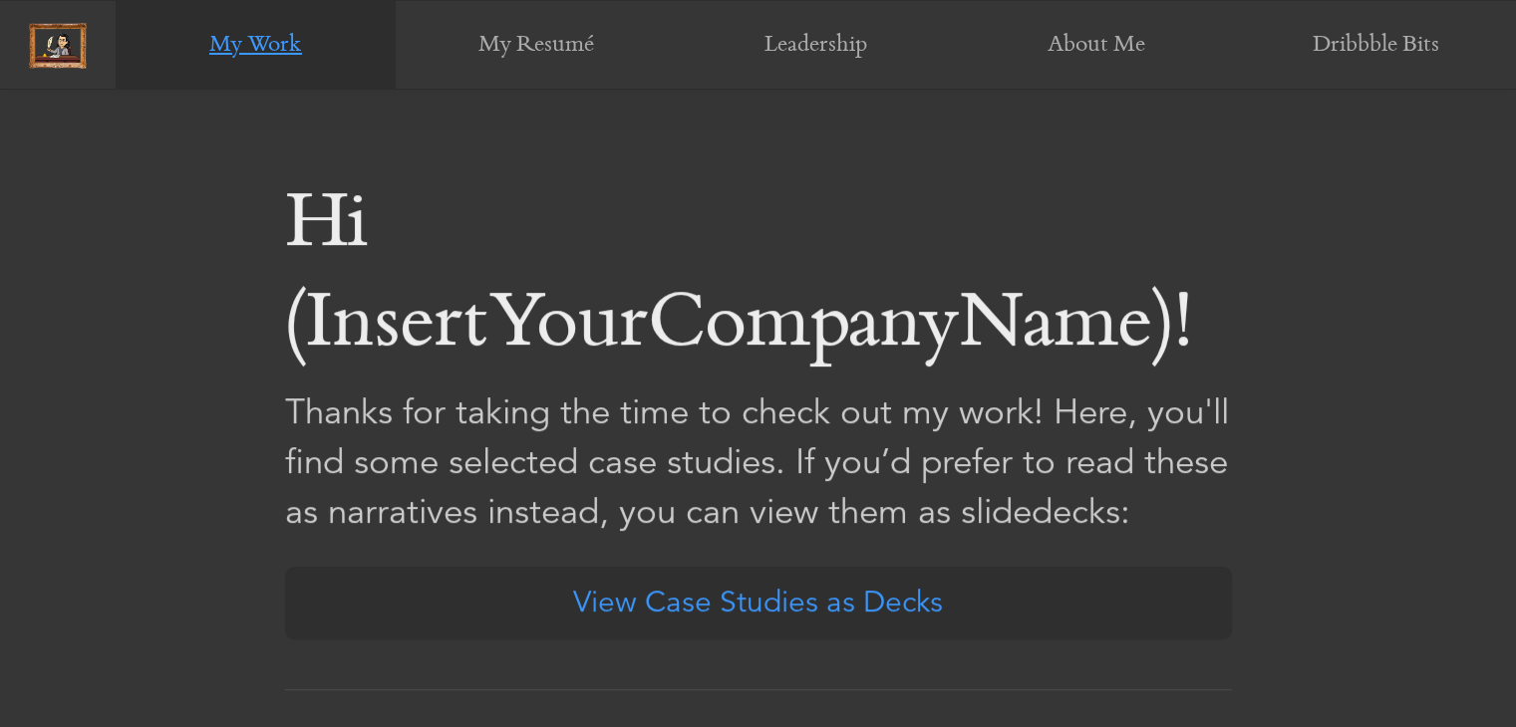
click at [893, 480] on p "Thanks for taking the time to check out my work! Here, you'll find some selecte…" at bounding box center [758, 462] width 947 height 149
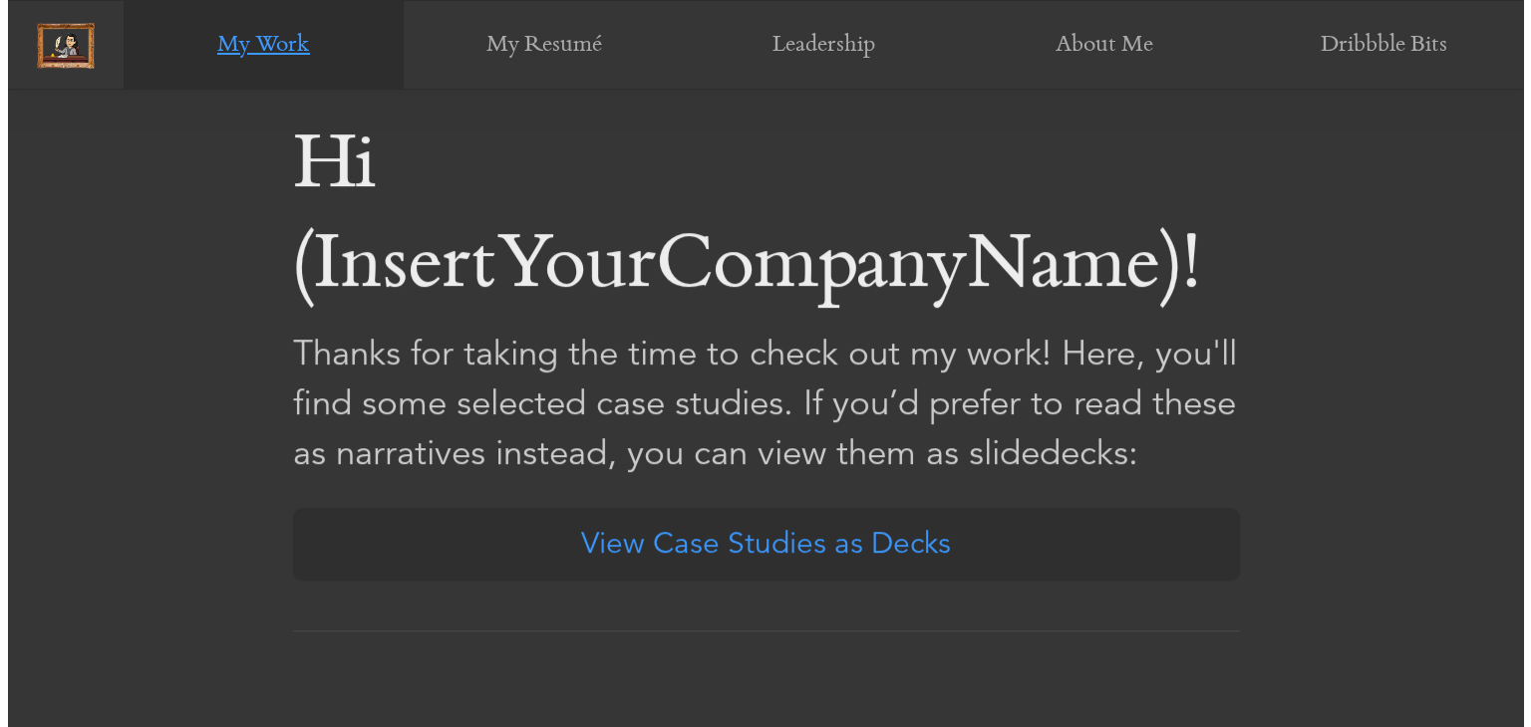
scroll to position [996, 0]
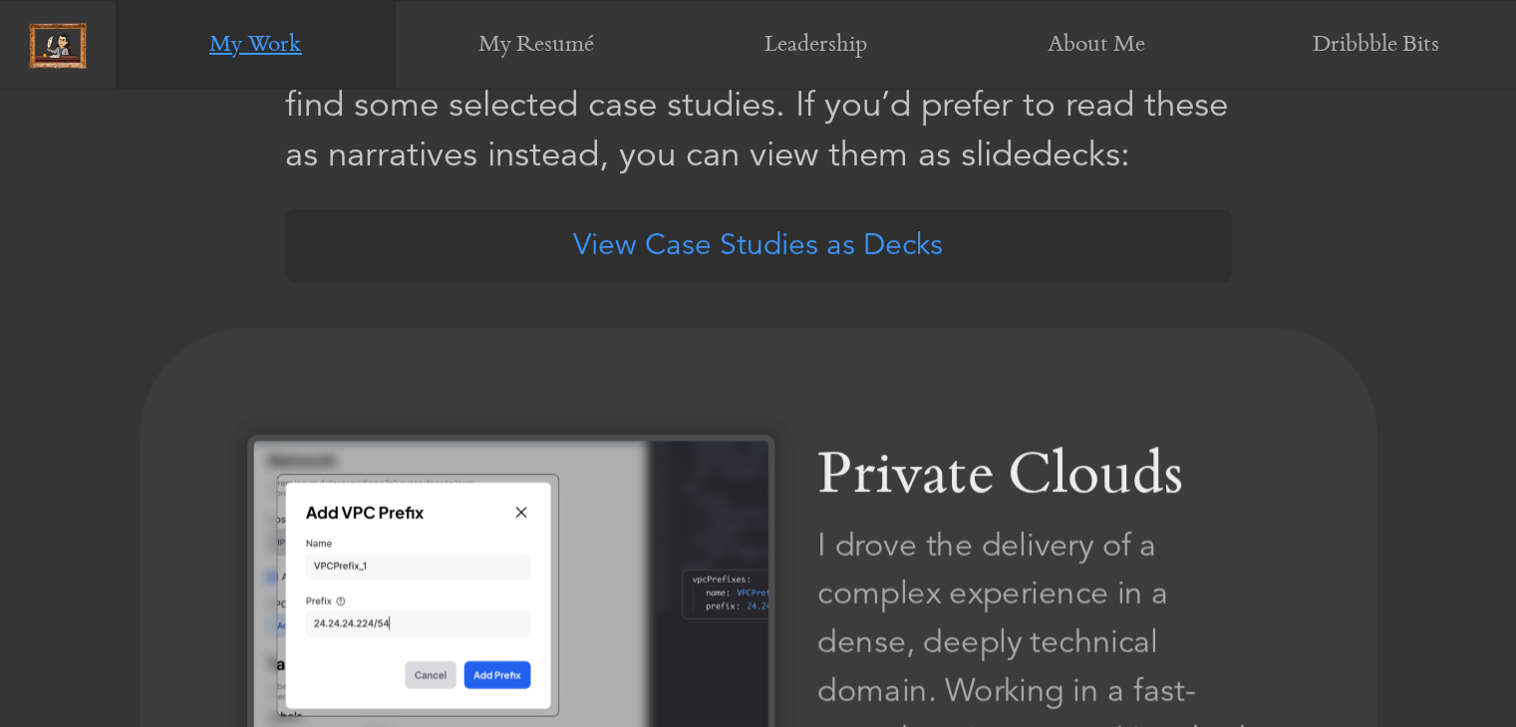
click at [925, 643] on div "I drove the delivery of a complex experience in a dense, deeply technical domai…" at bounding box center [1043, 715] width 452 height 388
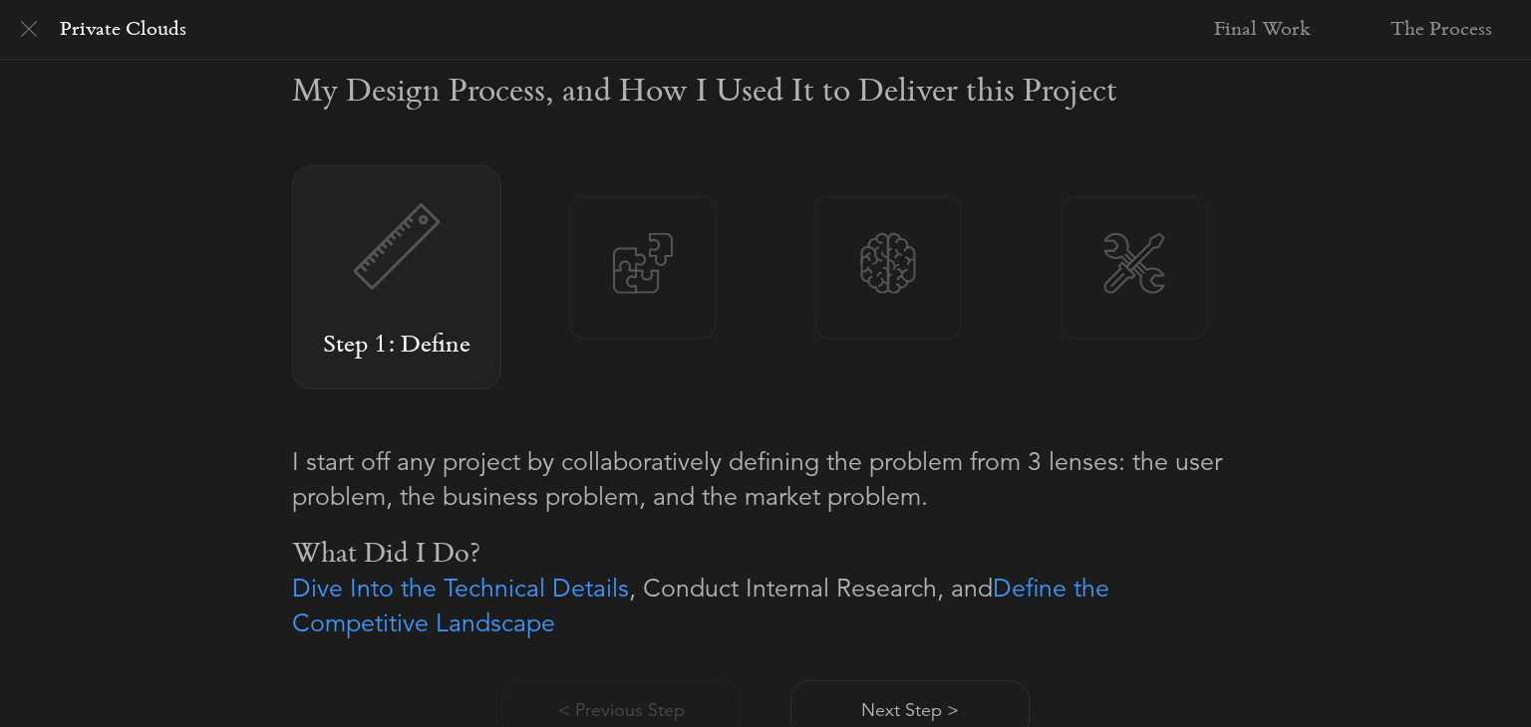
scroll to position [1295, 0]
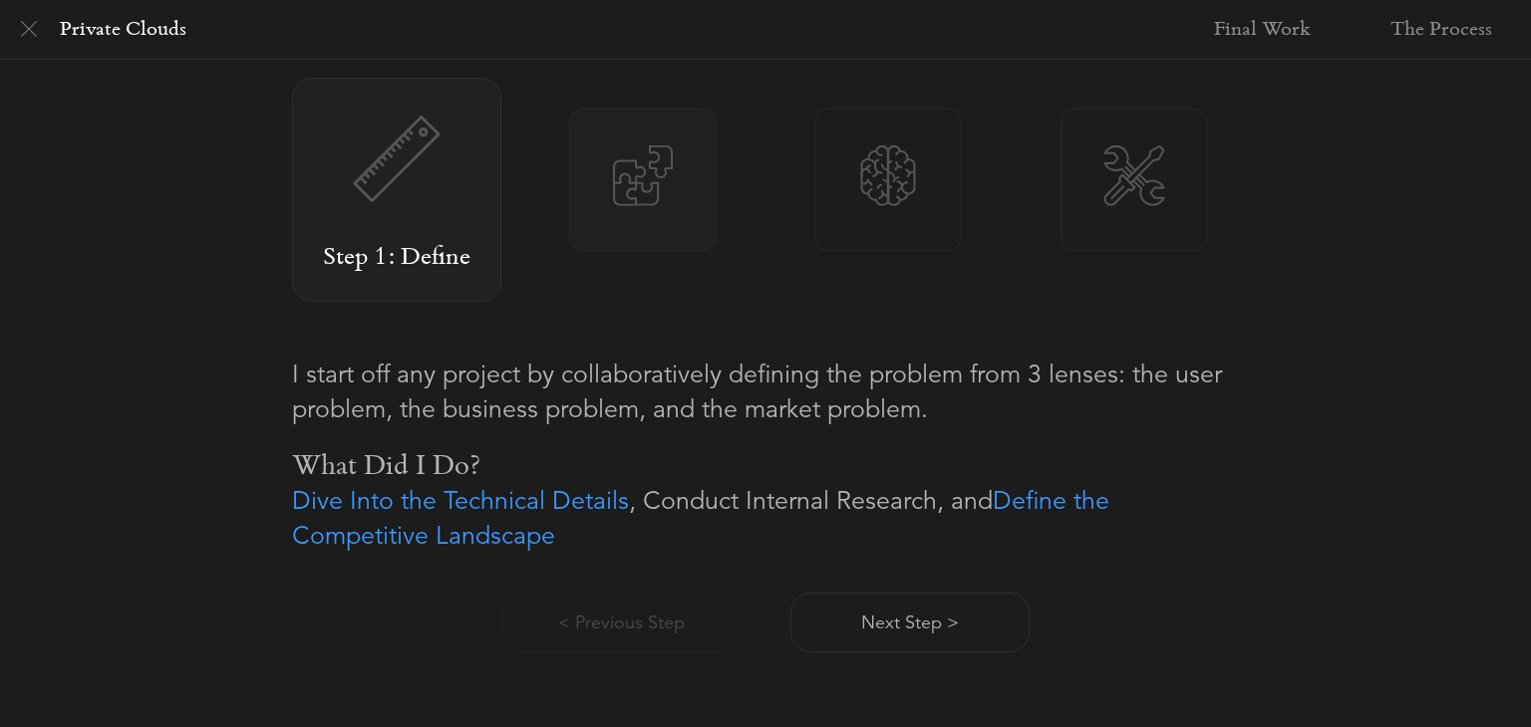
click at [587, 191] on img at bounding box center [642, 175] width 145 height 61
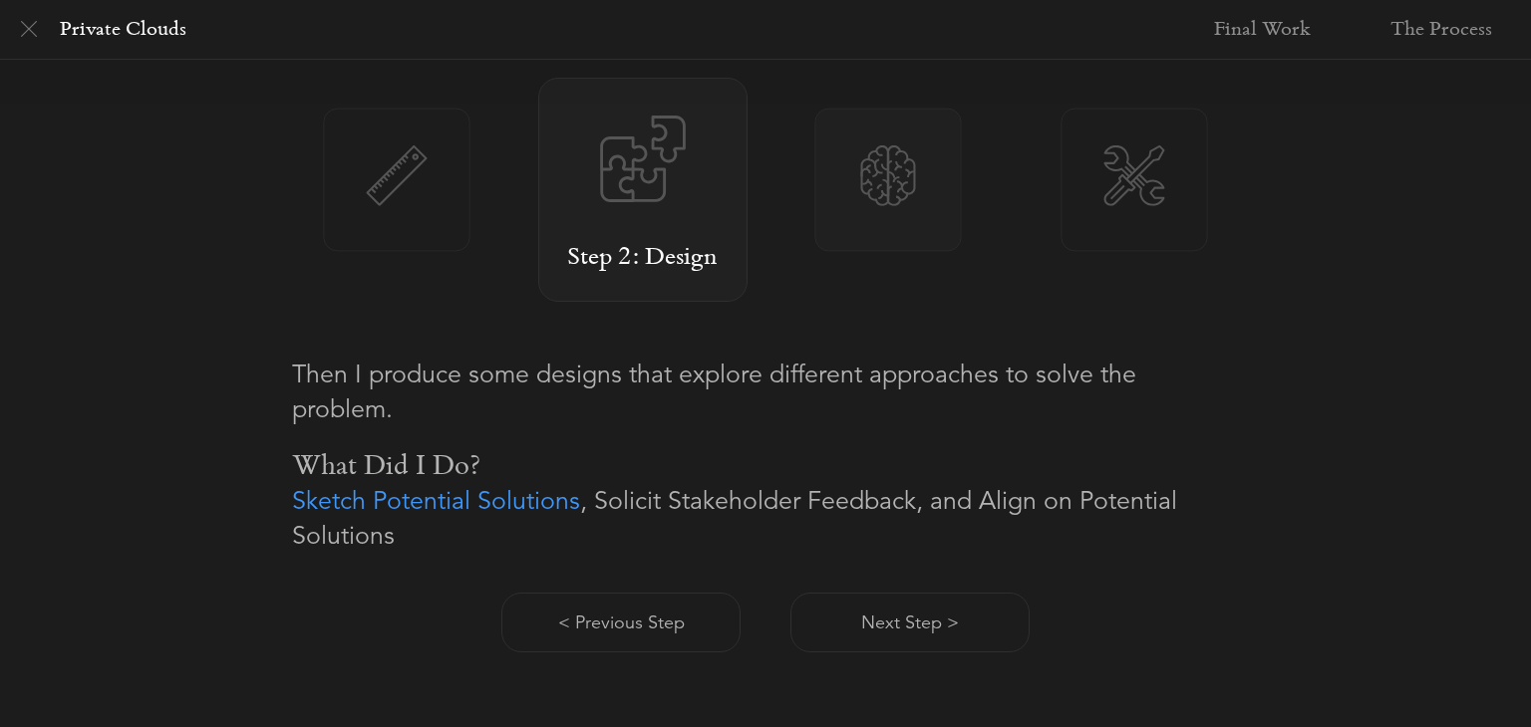
click at [863, 184] on img at bounding box center [888, 175] width 145 height 61
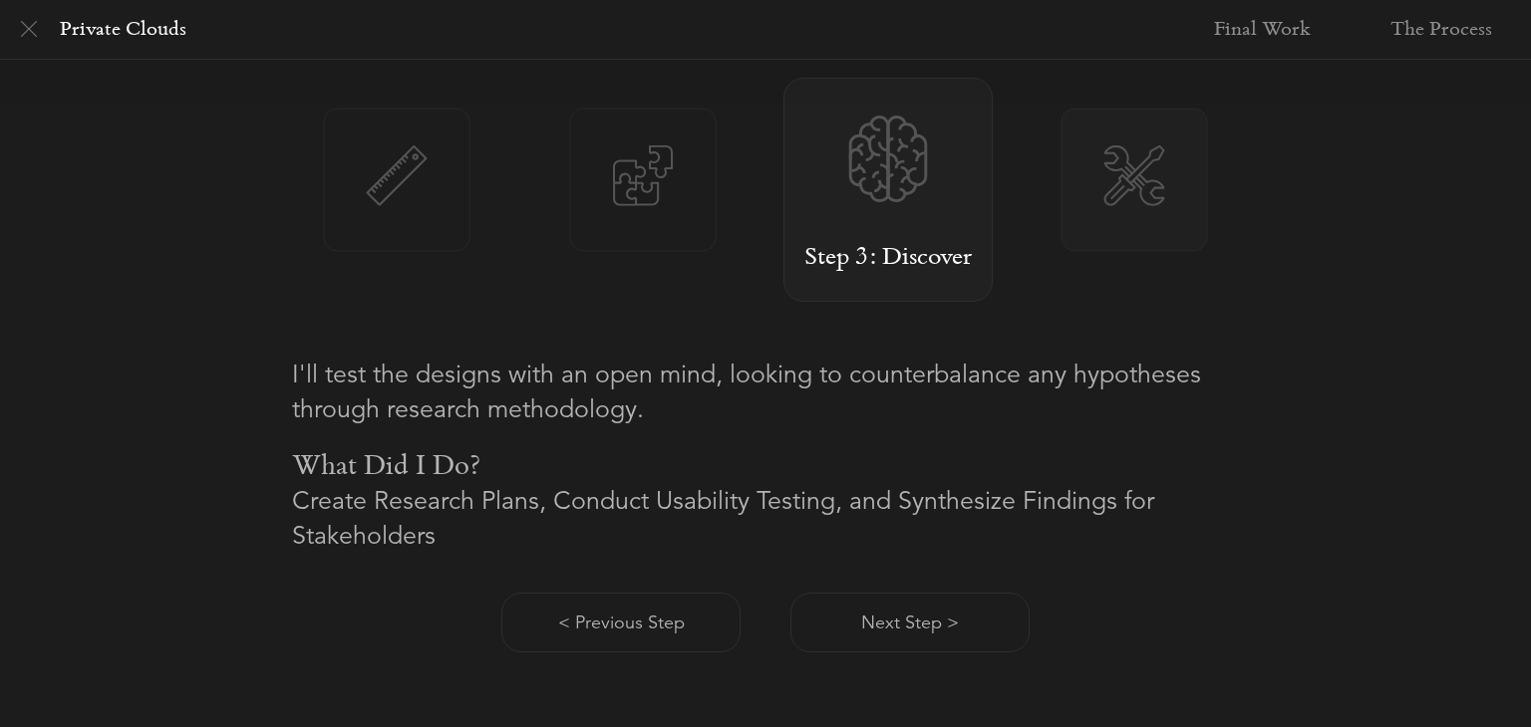
click at [1100, 178] on img at bounding box center [1133, 175] width 145 height 61
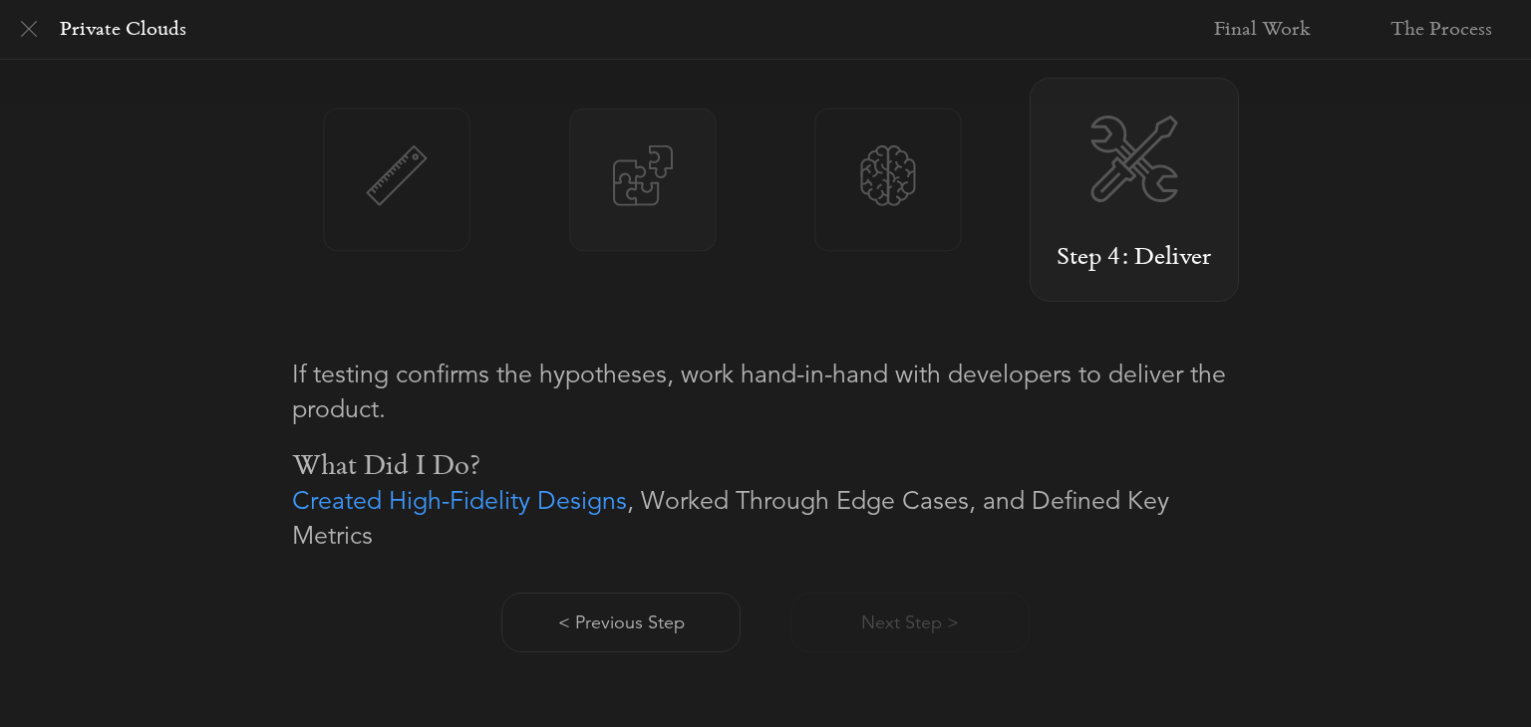
click at [633, 187] on img at bounding box center [642, 175] width 145 height 61
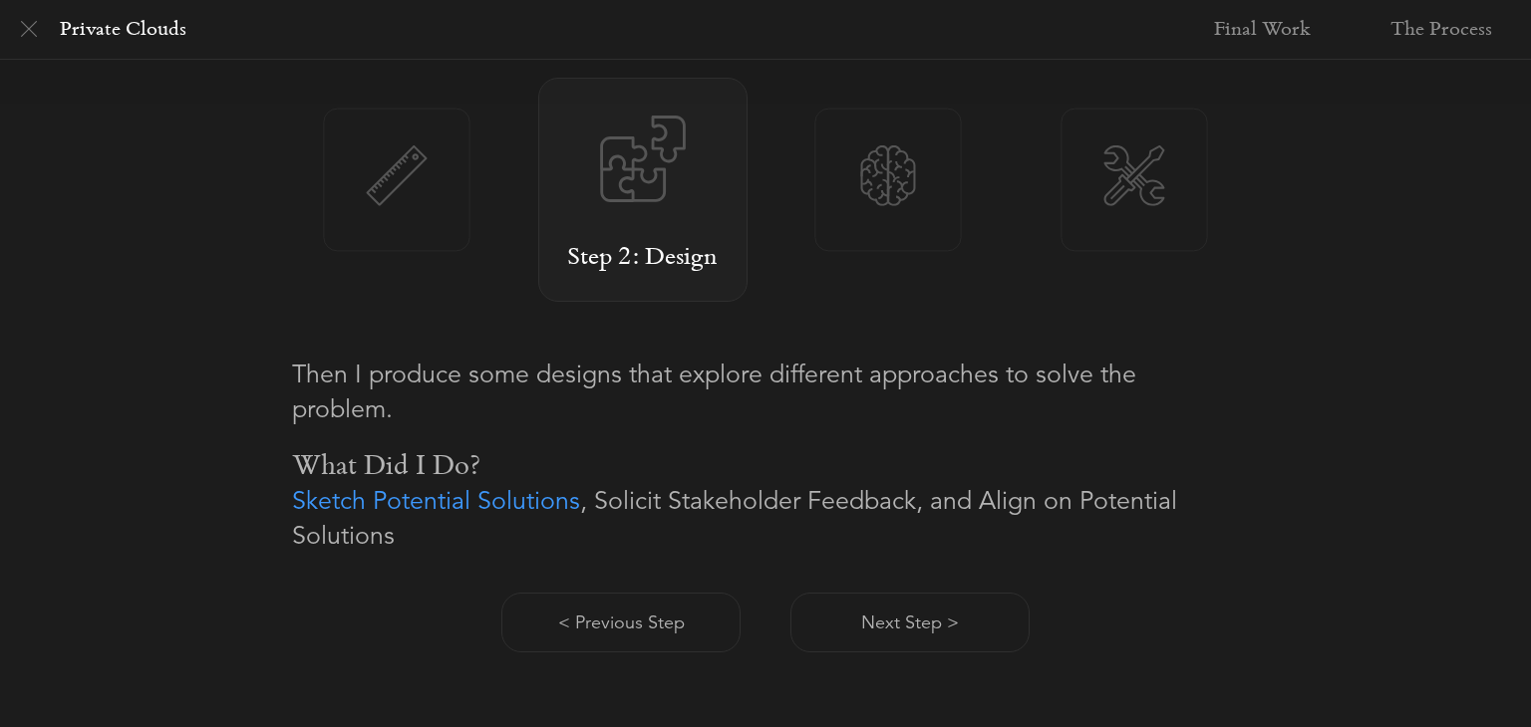
click at [476, 196] on div "Step 1: Define Step 2: Design Step 3: Discover Step 4: Deliver" at bounding box center [765, 190] width 947 height 224
